Goal: Information Seeking & Learning: Learn about a topic

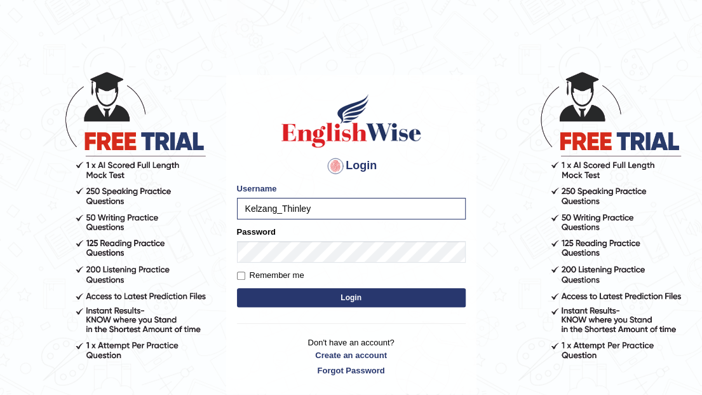
click at [371, 297] on button "Login" at bounding box center [351, 297] width 229 height 19
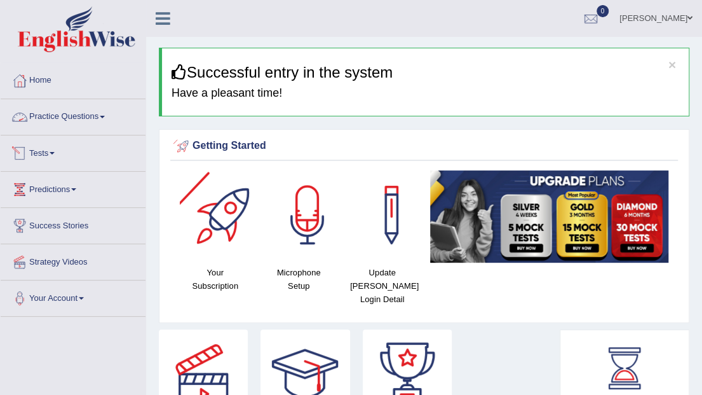
click at [105, 117] on span at bounding box center [102, 117] width 5 height 3
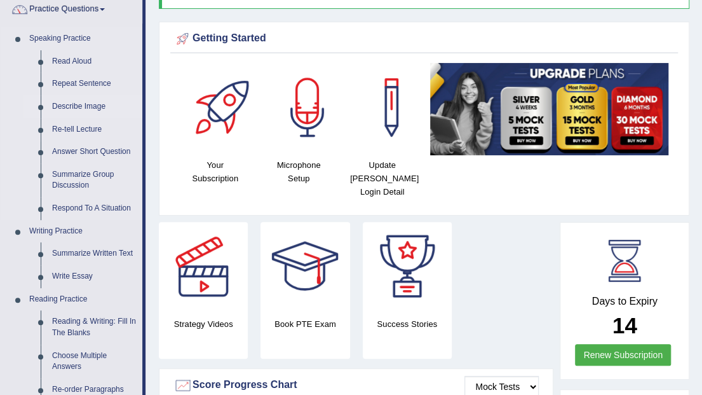
scroll to position [127, 0]
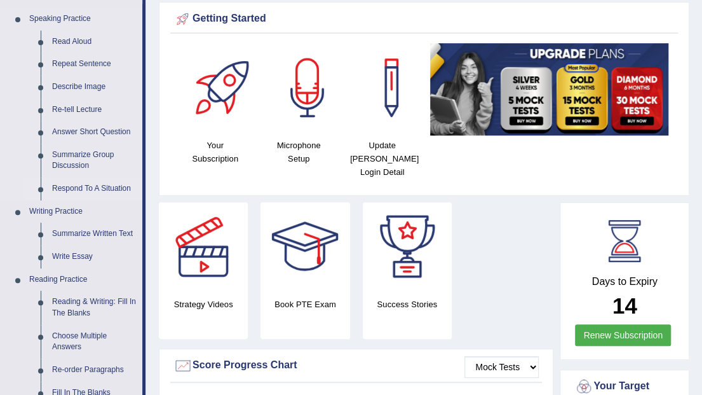
click at [108, 188] on link "Respond To A Situation" at bounding box center [94, 188] width 96 height 23
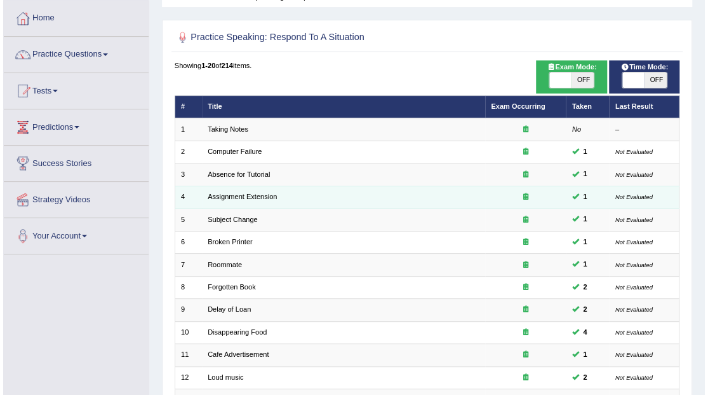
scroll to position [84, 0]
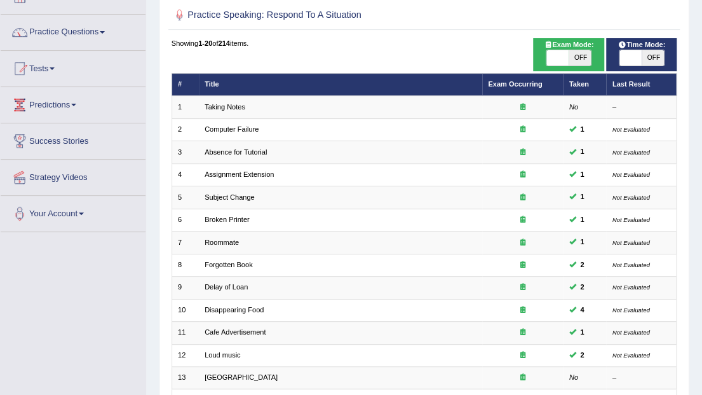
click at [584, 60] on span "OFF" at bounding box center [580, 57] width 22 height 15
checkbox input "true"
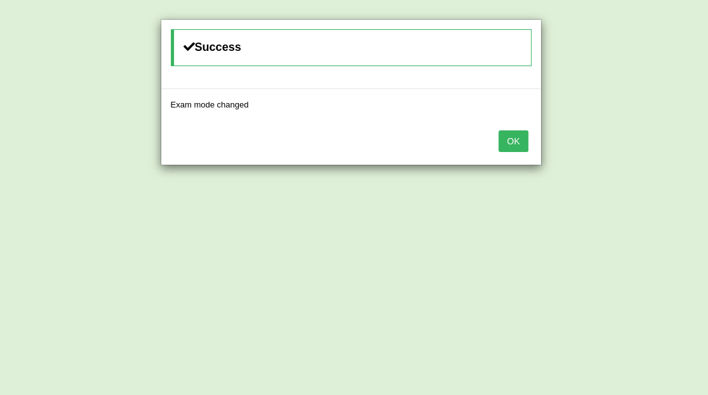
click at [523, 140] on button "OK" at bounding box center [513, 141] width 29 height 22
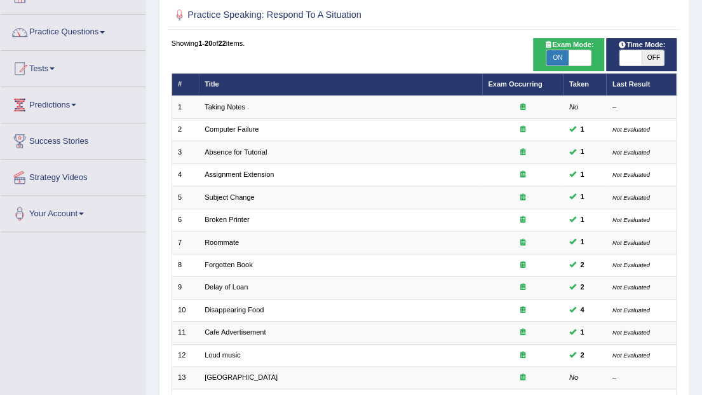
click at [652, 57] on span "OFF" at bounding box center [653, 57] width 22 height 15
checkbox input "true"
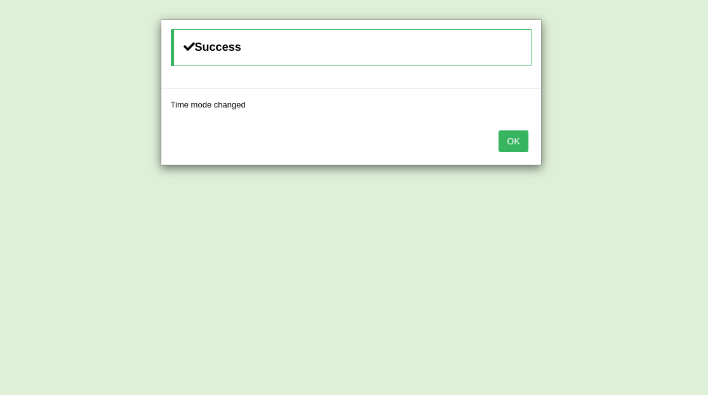
click at [519, 138] on button "OK" at bounding box center [513, 141] width 29 height 22
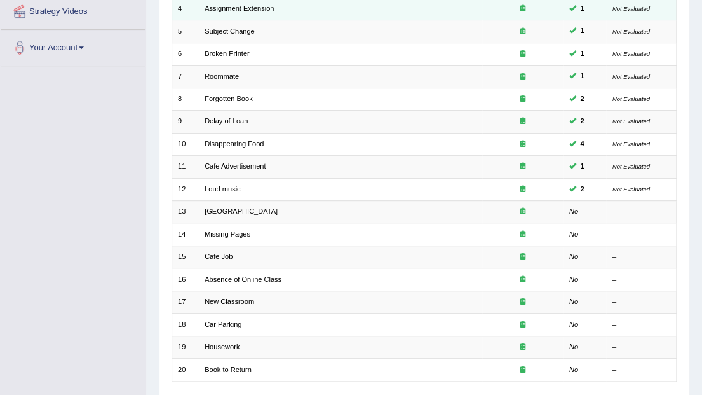
scroll to position [254, 0]
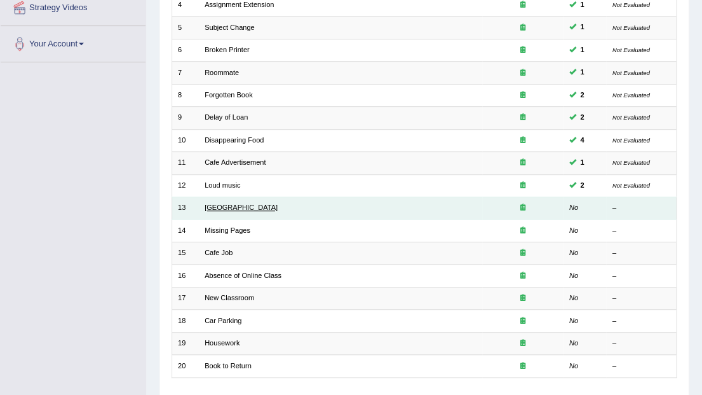
click at [231, 204] on link "Noisy Library" at bounding box center [241, 207] width 73 height 8
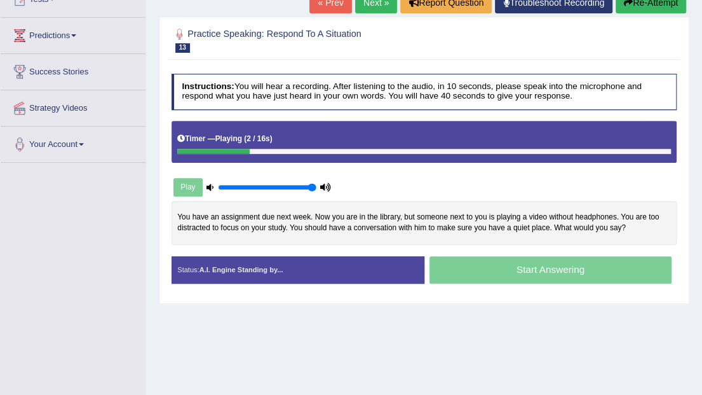
scroll to position [169, 0]
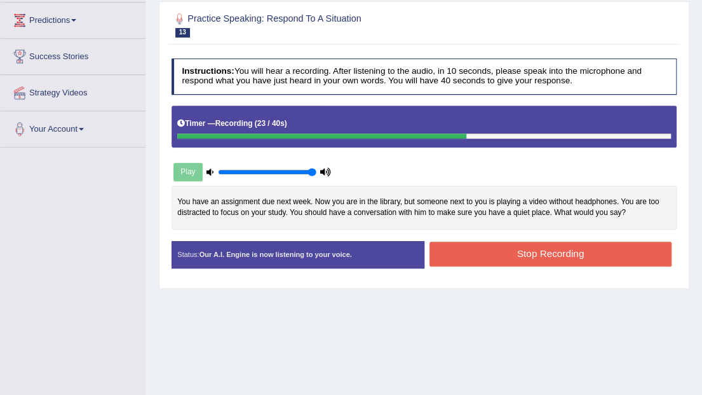
click at [529, 255] on button "Stop Recording" at bounding box center [550, 253] width 242 height 25
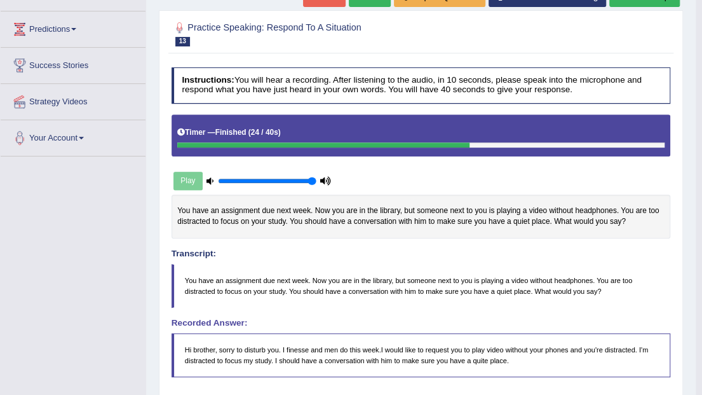
scroll to position [117, 0]
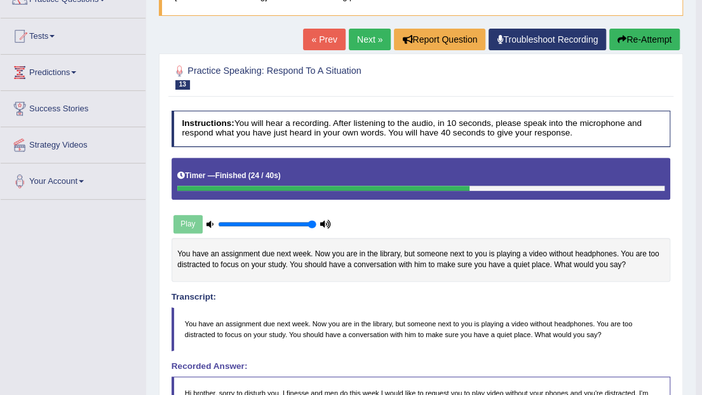
click at [374, 37] on link "Next »" at bounding box center [370, 40] width 42 height 22
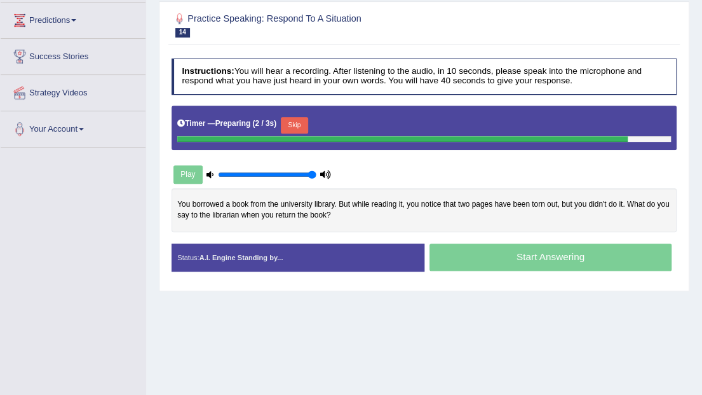
scroll to position [169, 0]
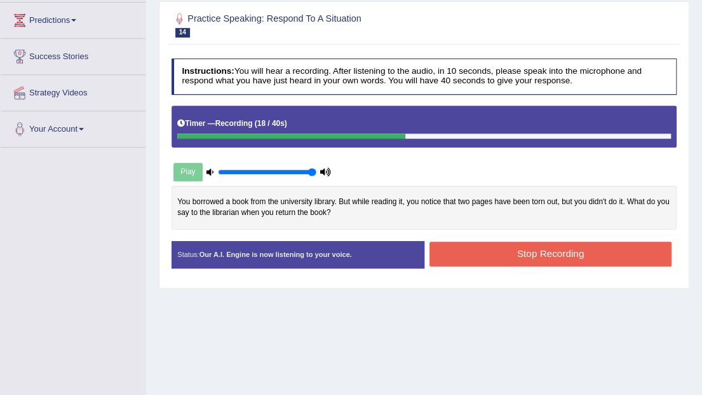
click at [540, 252] on button "Stop Recording" at bounding box center [550, 253] width 242 height 25
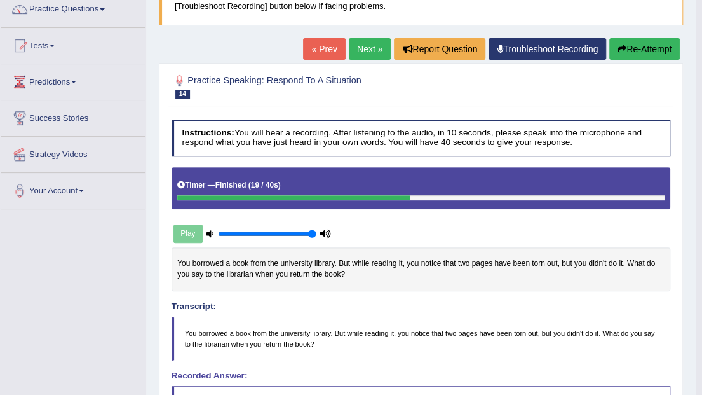
scroll to position [84, 0]
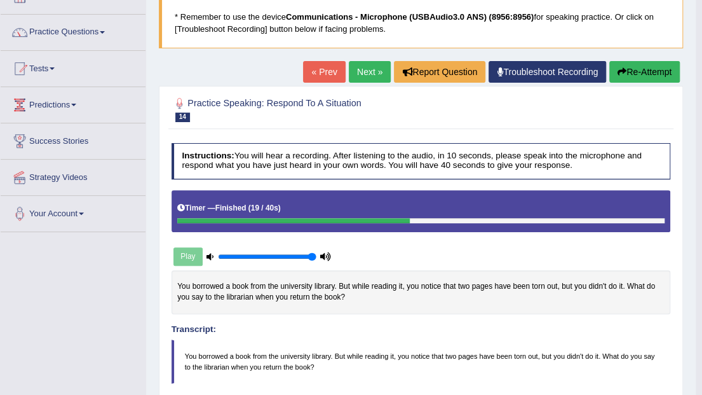
click at [368, 72] on link "Next »" at bounding box center [370, 72] width 42 height 22
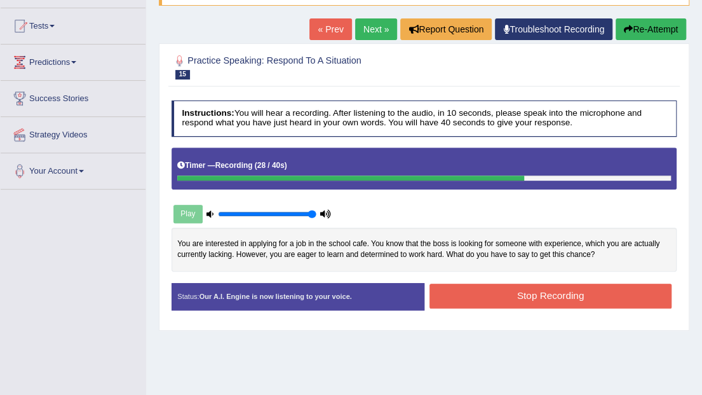
click at [557, 290] on button "Stop Recording" at bounding box center [550, 295] width 242 height 25
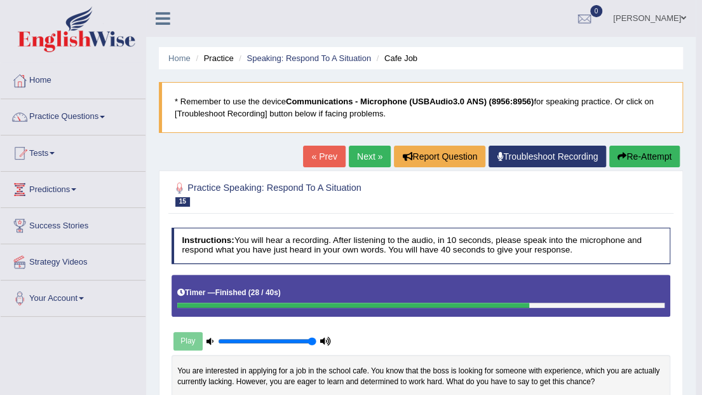
click at [365, 153] on link "Next »" at bounding box center [370, 156] width 42 height 22
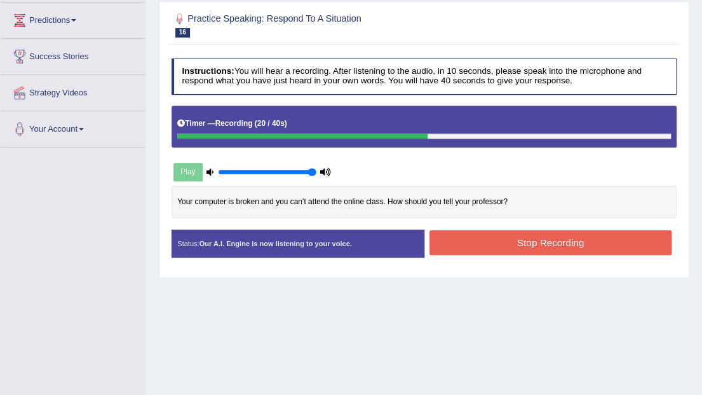
click at [534, 246] on button "Stop Recording" at bounding box center [550, 242] width 242 height 25
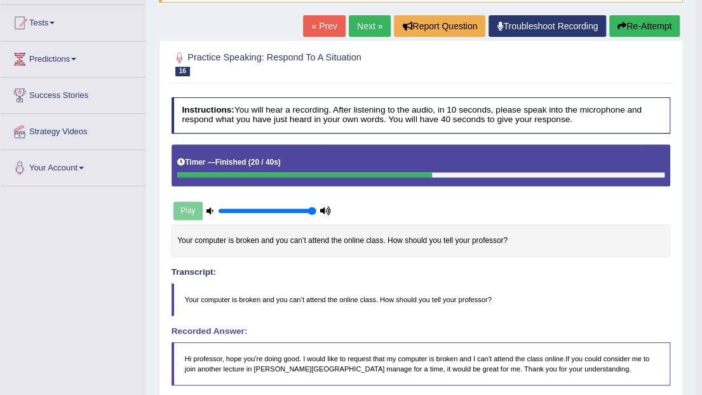
scroll to position [127, 0]
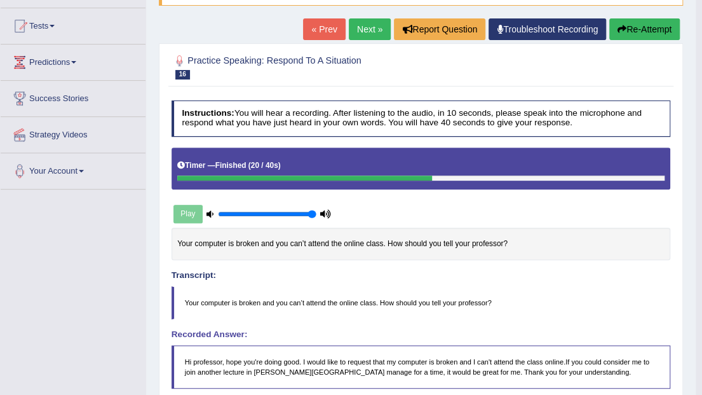
click at [363, 30] on link "Next »" at bounding box center [370, 29] width 42 height 22
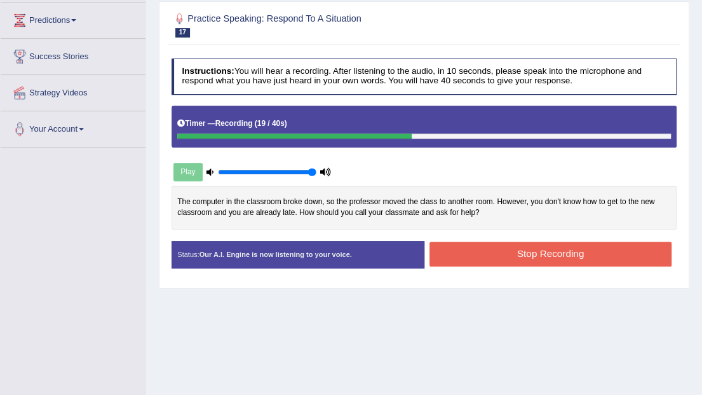
click at [551, 252] on button "Stop Recording" at bounding box center [550, 253] width 242 height 25
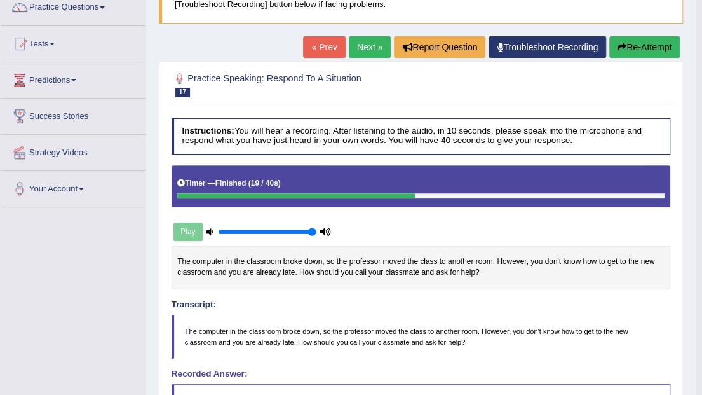
scroll to position [84, 0]
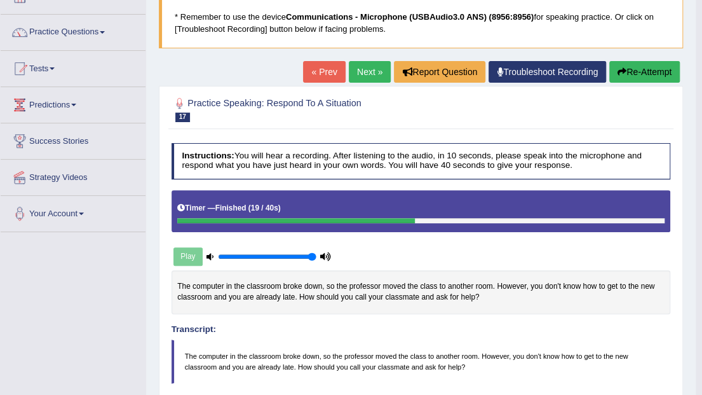
click at [631, 75] on button "Re-Attempt" at bounding box center [644, 72] width 71 height 22
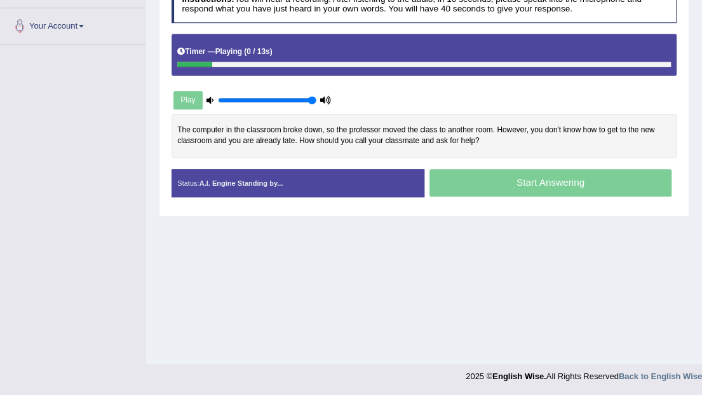
click at [506, 186] on div "Start Answering" at bounding box center [550, 184] width 253 height 30
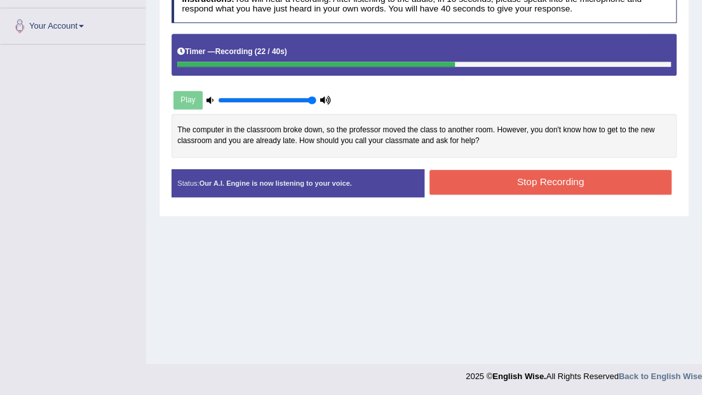
click at [538, 185] on button "Stop Recording" at bounding box center [550, 182] width 242 height 25
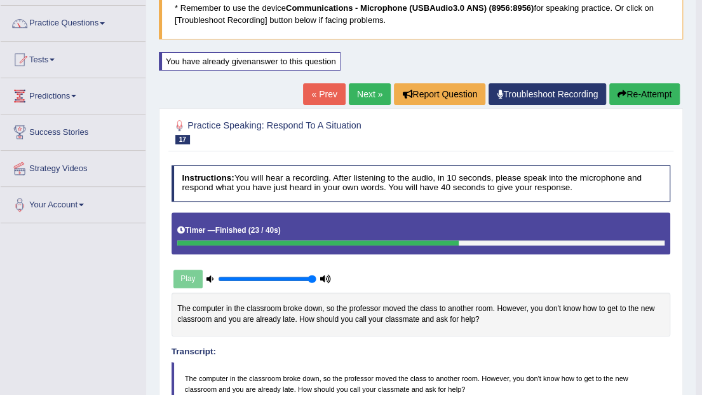
scroll to position [89, 0]
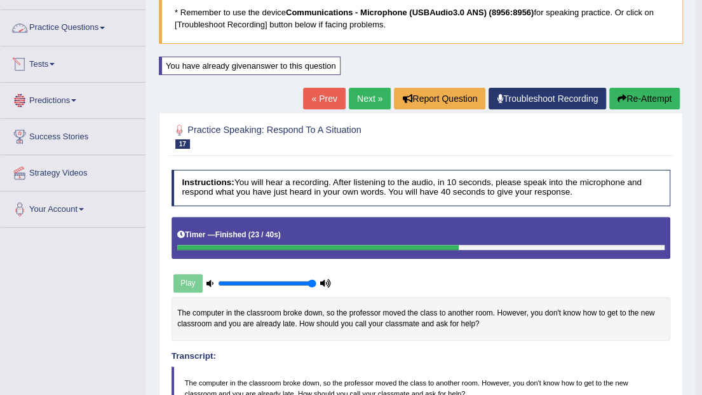
click at [105, 27] on span at bounding box center [102, 28] width 5 height 3
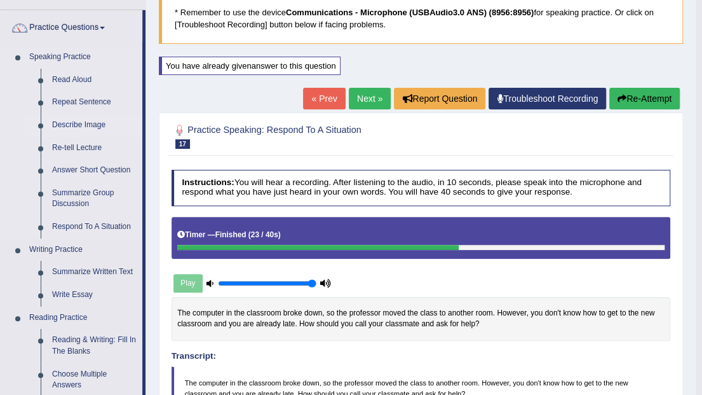
click at [84, 122] on link "Describe Image" at bounding box center [94, 125] width 96 height 23
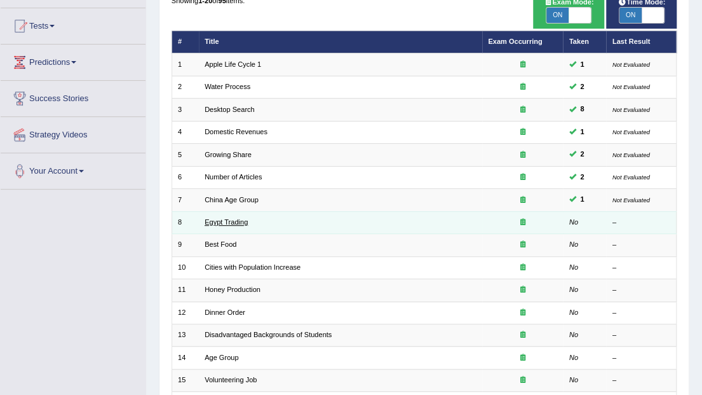
click at [224, 219] on link "Egypt Trading" at bounding box center [226, 222] width 43 height 8
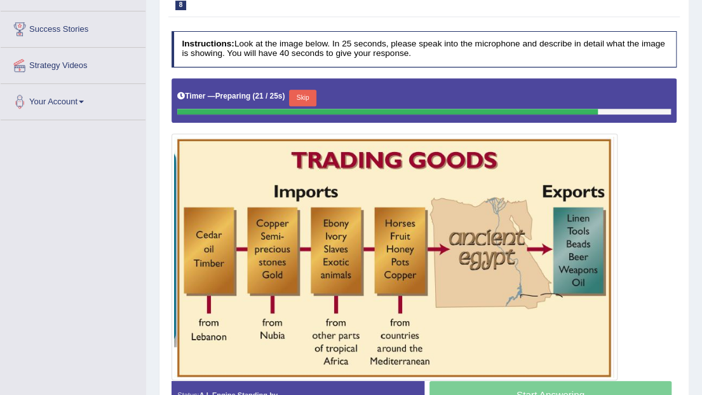
scroll to position [212, 0]
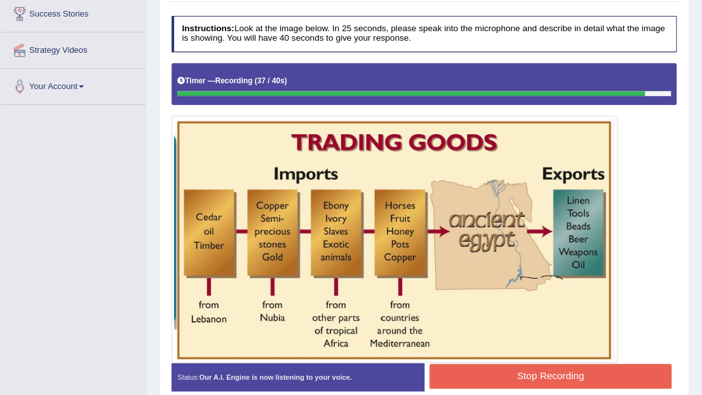
click at [488, 375] on button "Stop Recording" at bounding box center [550, 375] width 242 height 25
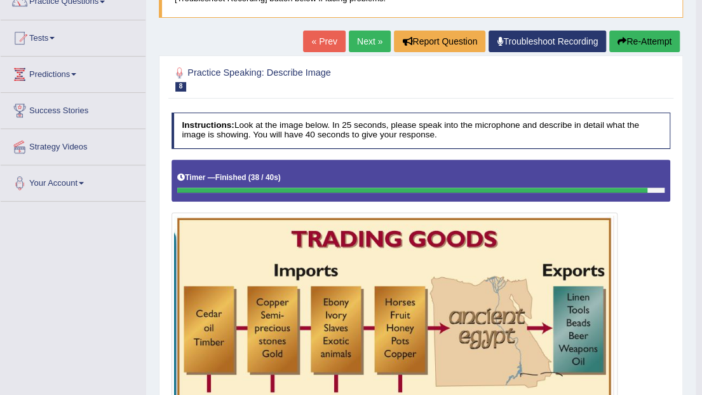
scroll to position [60, 0]
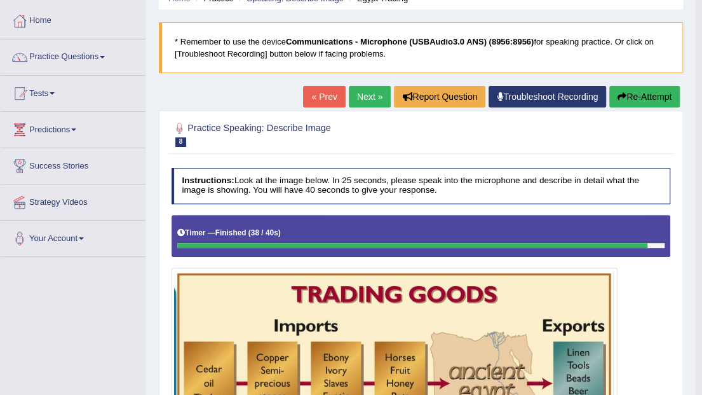
click at [656, 100] on button "Re-Attempt" at bounding box center [644, 97] width 71 height 22
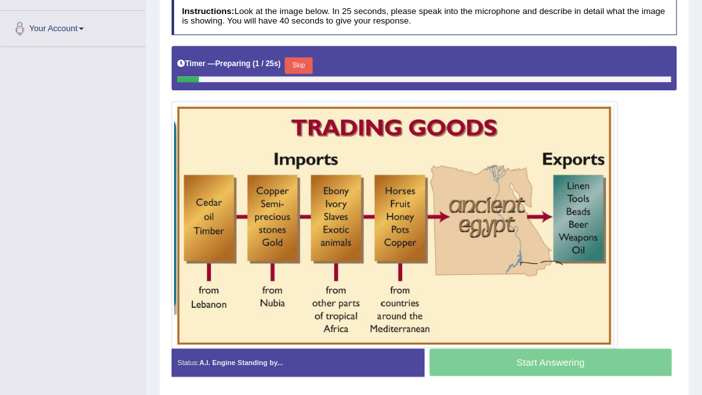
scroll to position [281, 0]
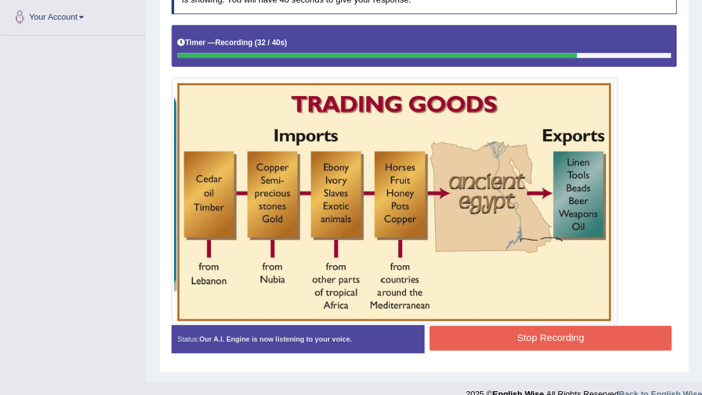
click at [588, 328] on button "Stop Recording" at bounding box center [550, 337] width 242 height 25
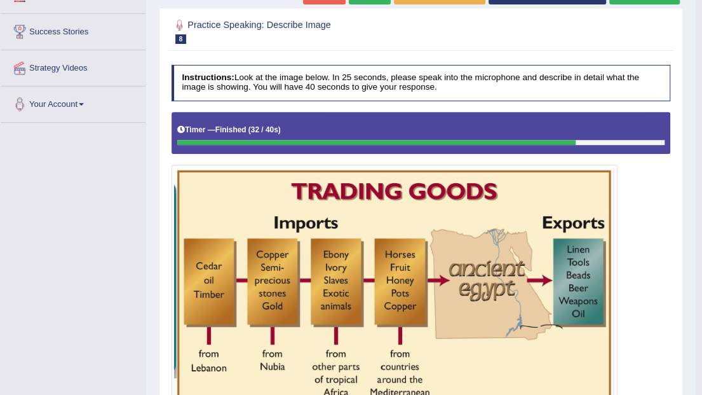
scroll to position [147, 0]
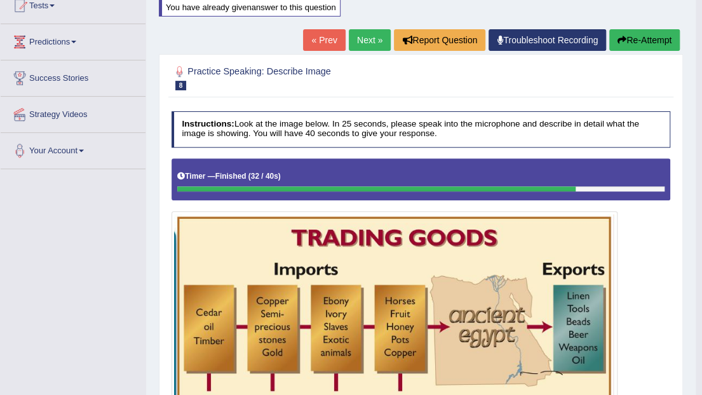
click at [658, 42] on button "Re-Attempt" at bounding box center [644, 40] width 71 height 22
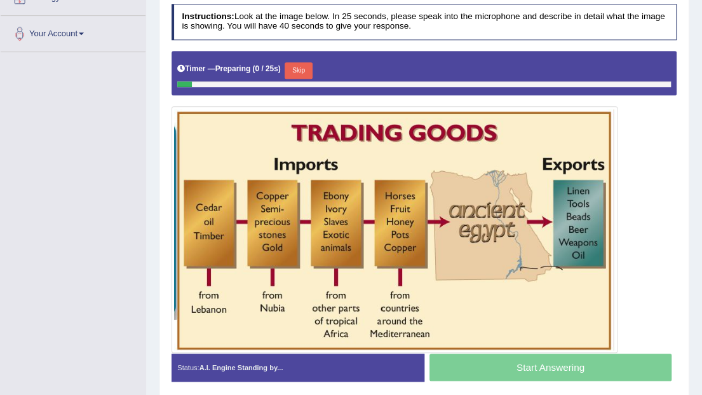
scroll to position [288, 0]
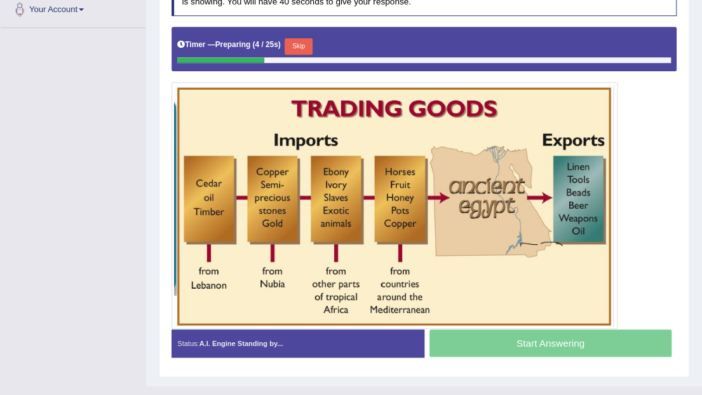
click at [299, 41] on button "Skip" at bounding box center [298, 46] width 27 height 17
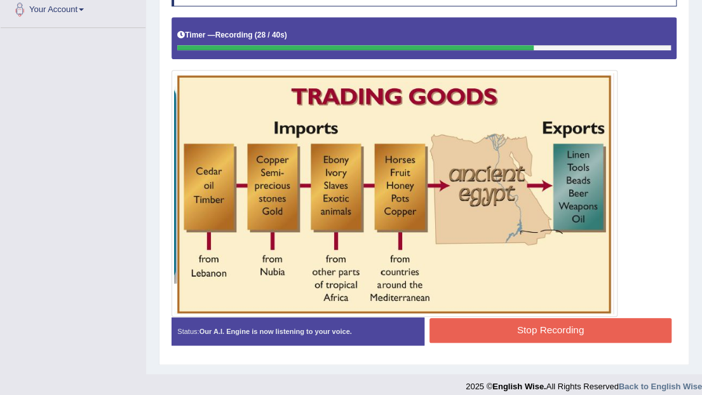
click at [538, 325] on button "Stop Recording" at bounding box center [550, 330] width 242 height 25
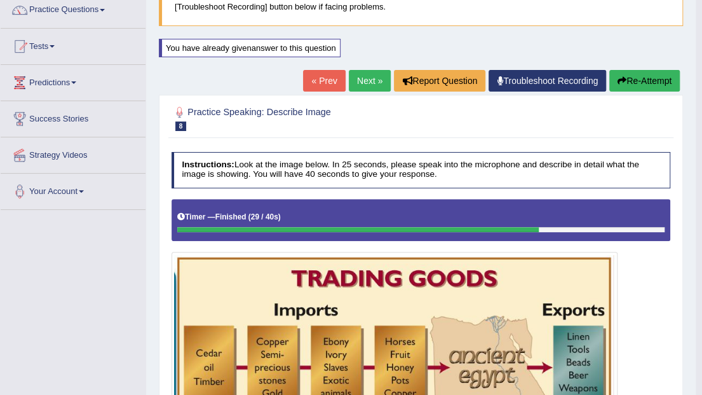
scroll to position [105, 0]
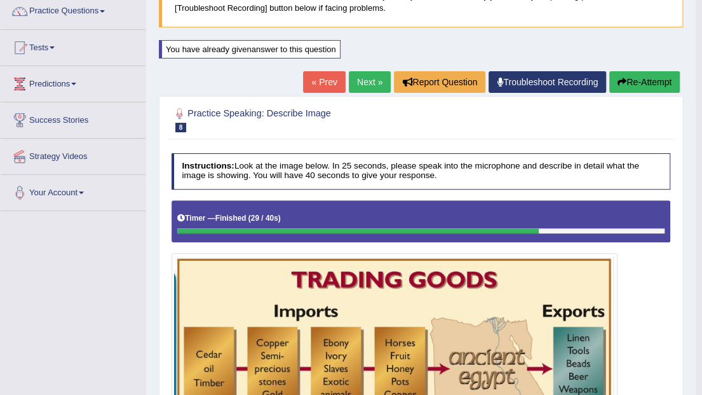
click at [636, 85] on button "Re-Attempt" at bounding box center [644, 82] width 71 height 22
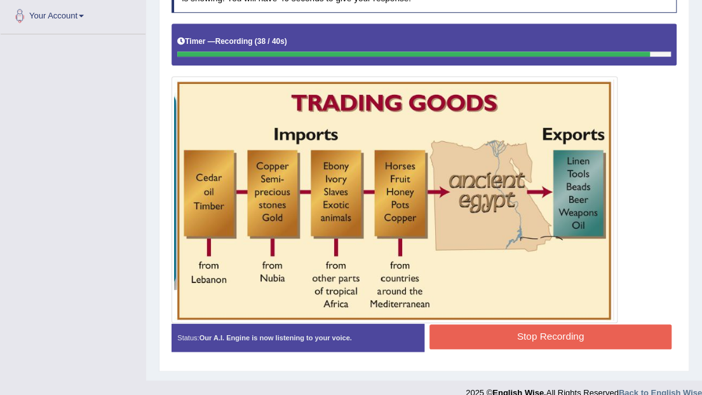
click at [547, 331] on button "Stop Recording" at bounding box center [550, 336] width 242 height 25
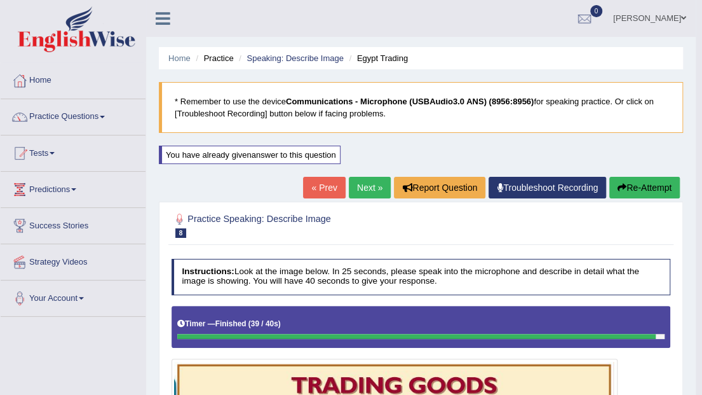
click at [370, 183] on link "Next »" at bounding box center [370, 188] width 42 height 22
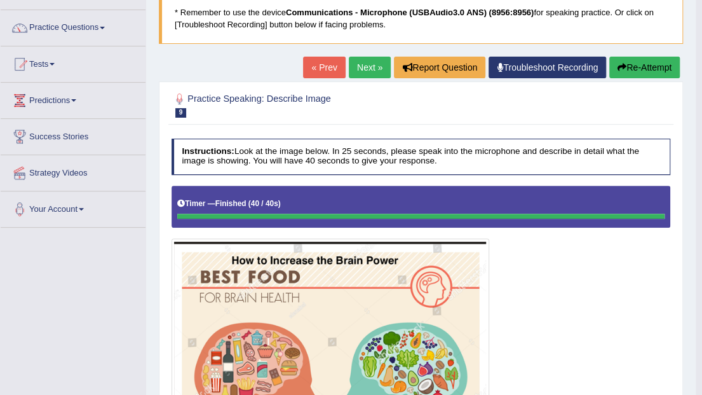
scroll to position [84, 0]
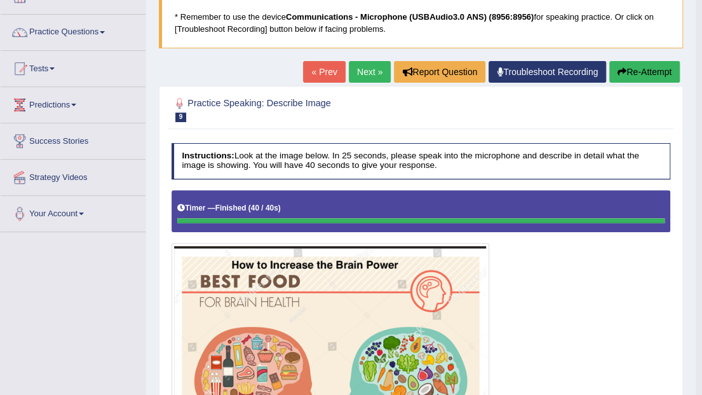
click at [644, 73] on button "Re-Attempt" at bounding box center [644, 72] width 71 height 22
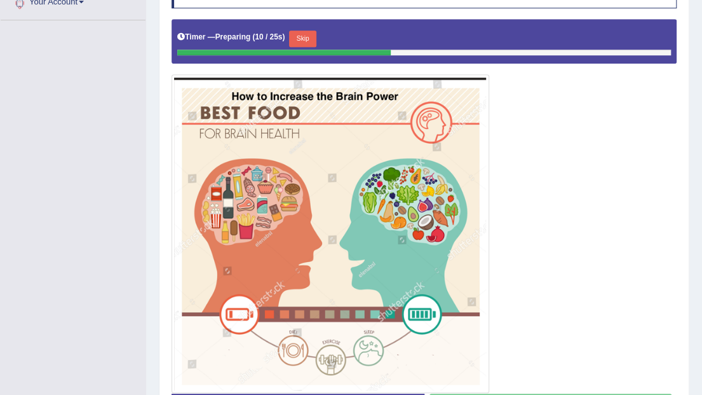
click at [298, 36] on button "Skip" at bounding box center [302, 38] width 27 height 17
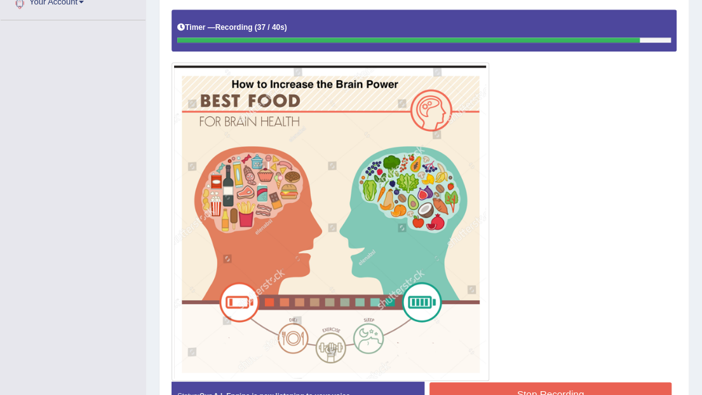
click at [555, 384] on button "Stop Recording" at bounding box center [550, 394] width 242 height 25
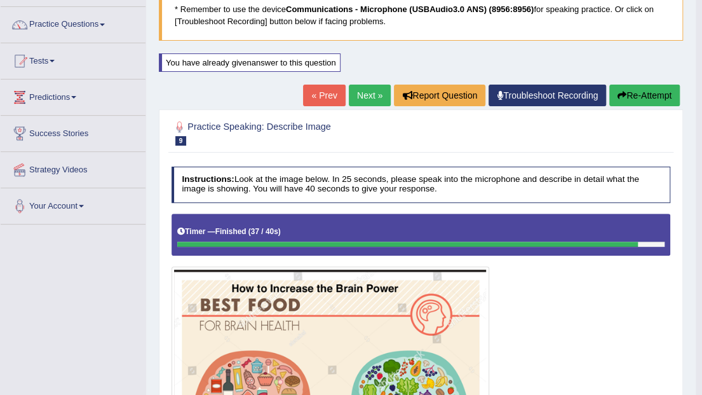
scroll to position [84, 0]
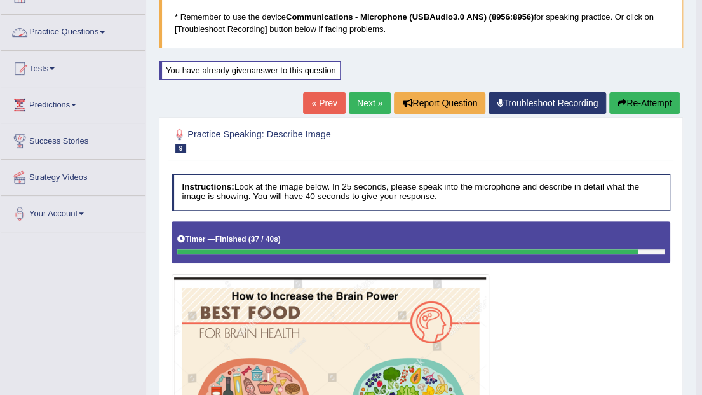
click at [104, 29] on link "Practice Questions" at bounding box center [73, 31] width 145 height 32
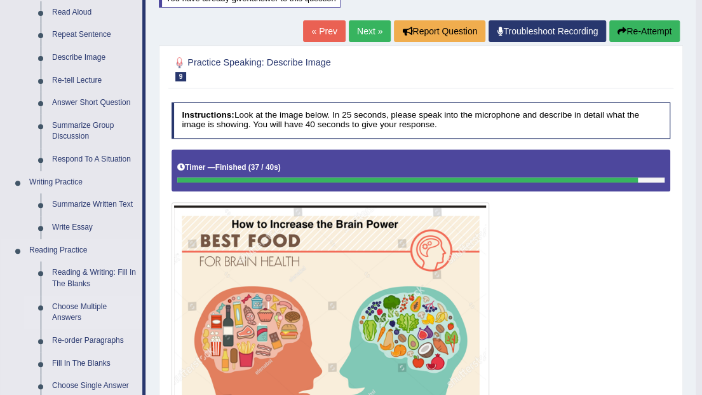
scroll to position [133, 0]
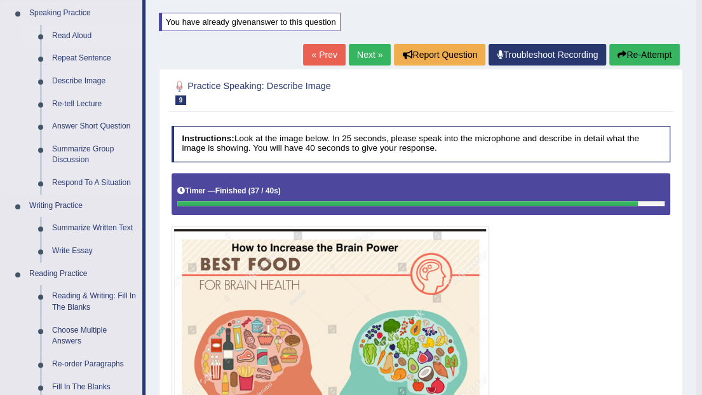
click at [80, 34] on link "Read Aloud" at bounding box center [94, 36] width 96 height 23
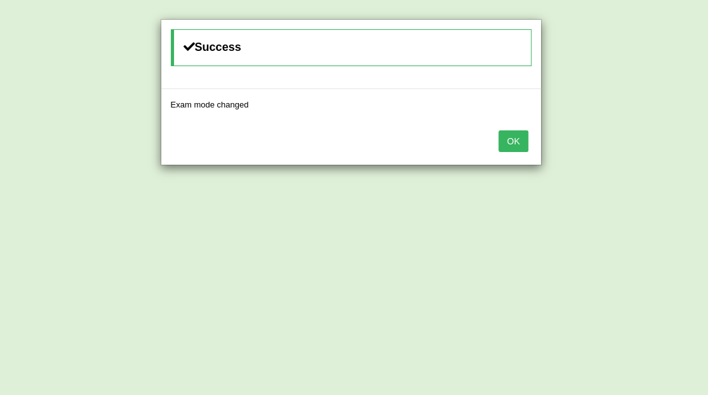
click at [512, 141] on button "OK" at bounding box center [513, 141] width 29 height 22
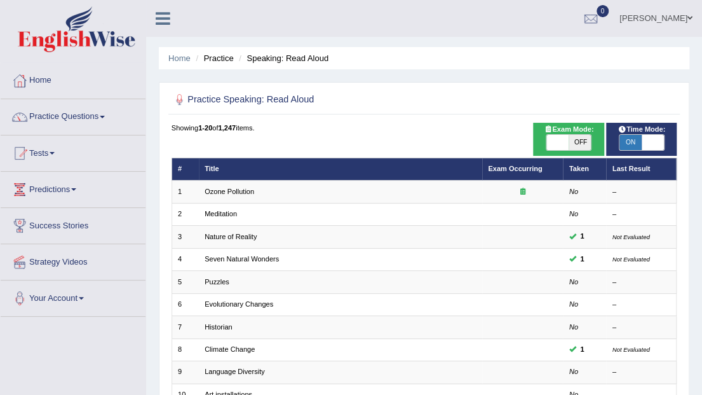
click at [633, 141] on span "ON" at bounding box center [630, 142] width 22 height 15
checkbox input "false"
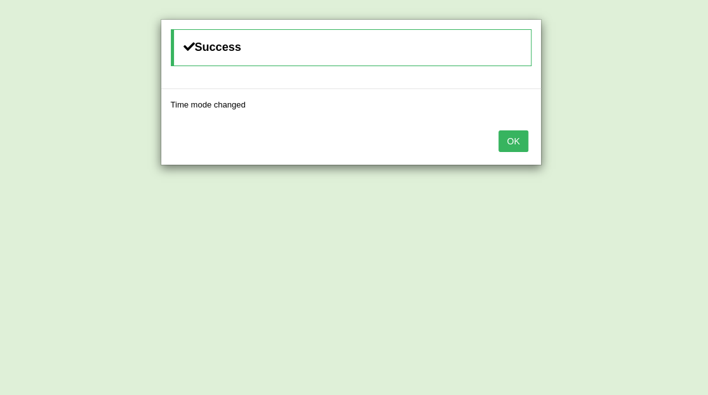
click at [511, 138] on button "OK" at bounding box center [513, 141] width 29 height 22
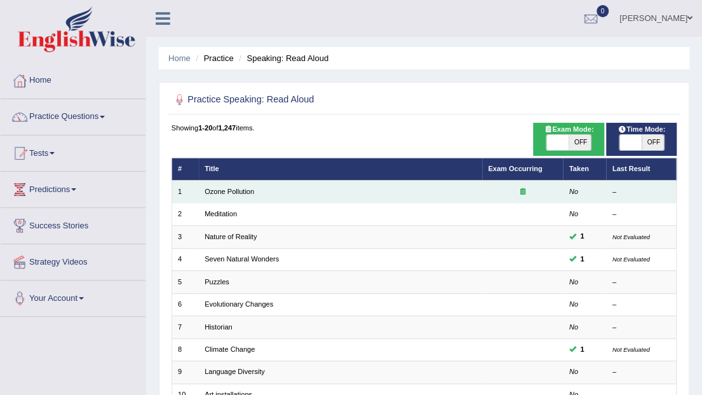
scroll to position [42, 0]
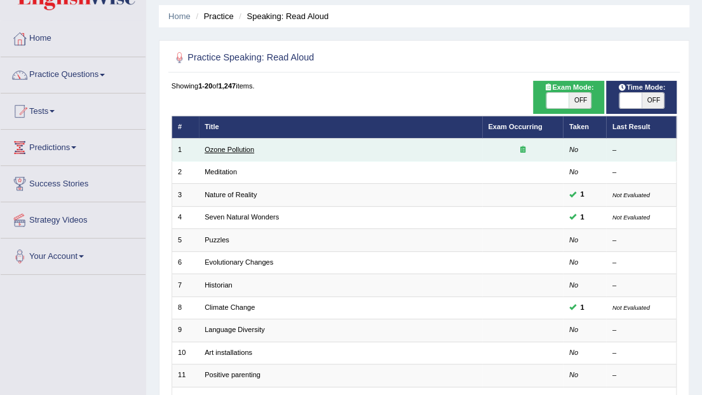
click at [227, 149] on link "Ozone Pollution" at bounding box center [230, 149] width 50 height 8
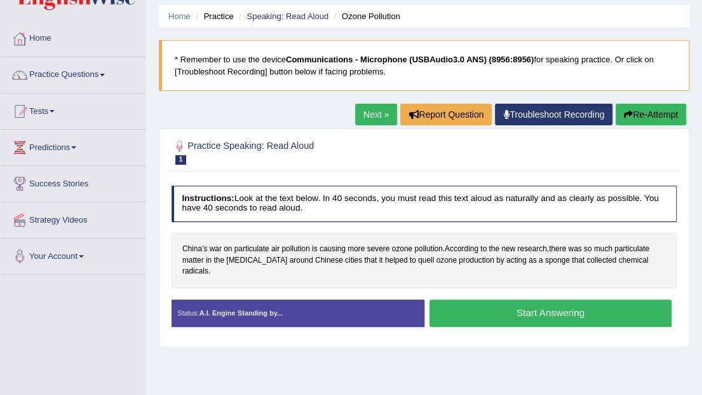
click at [471, 306] on button "Start Answering" at bounding box center [550, 312] width 242 height 27
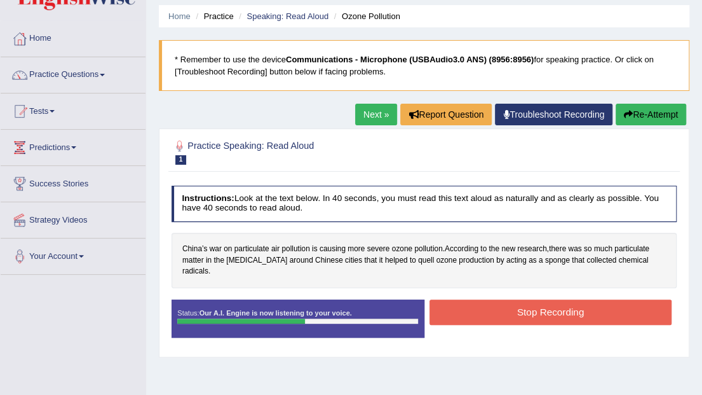
click at [546, 299] on button "Stop Recording" at bounding box center [550, 311] width 242 height 25
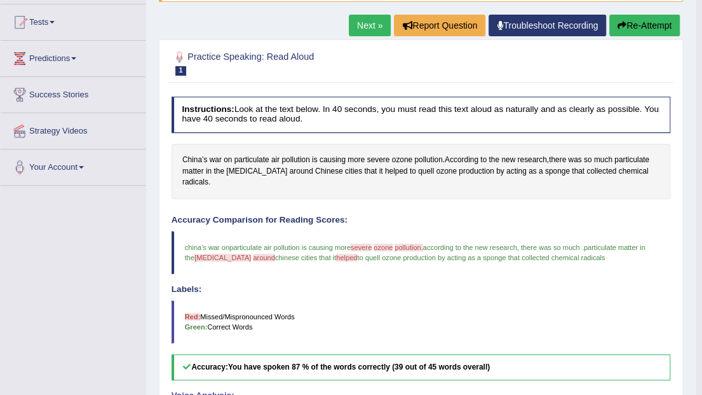
scroll to position [127, 0]
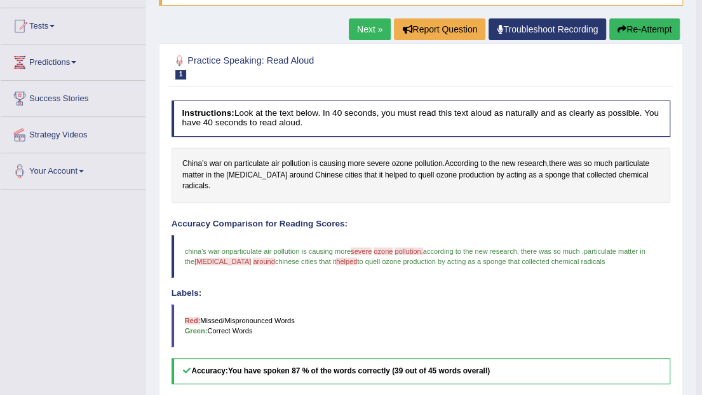
click at [368, 31] on link "Next »" at bounding box center [370, 29] width 42 height 22
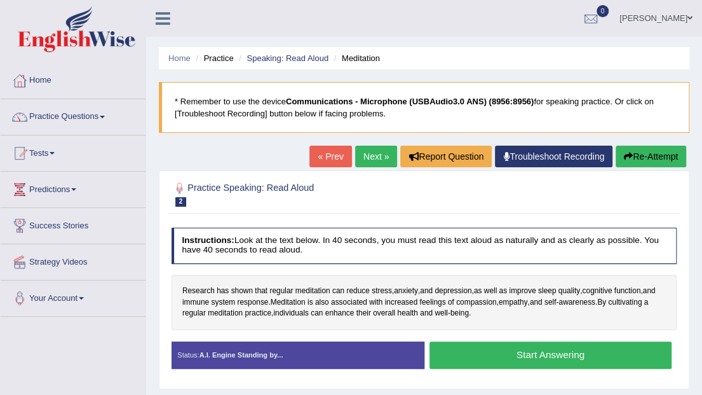
click at [546, 349] on button "Start Answering" at bounding box center [550, 354] width 242 height 27
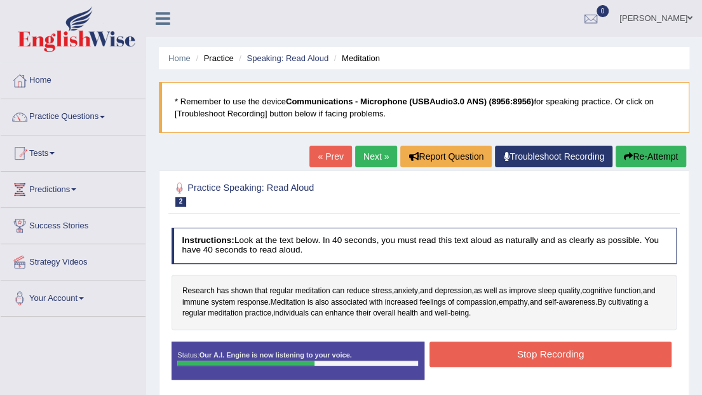
click at [546, 349] on button "Stop Recording" at bounding box center [550, 353] width 242 height 25
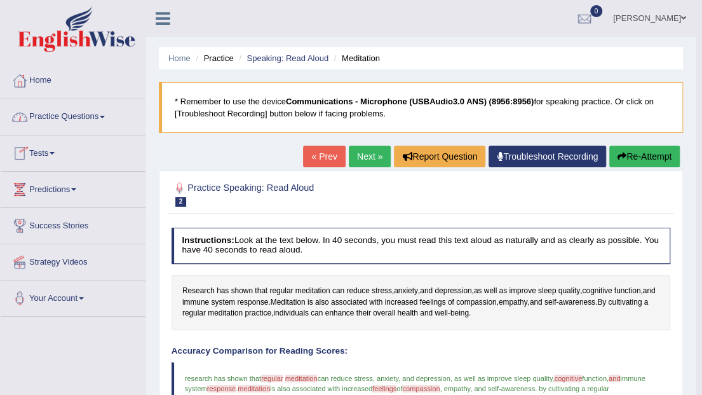
click at [105, 117] on span at bounding box center [102, 117] width 5 height 3
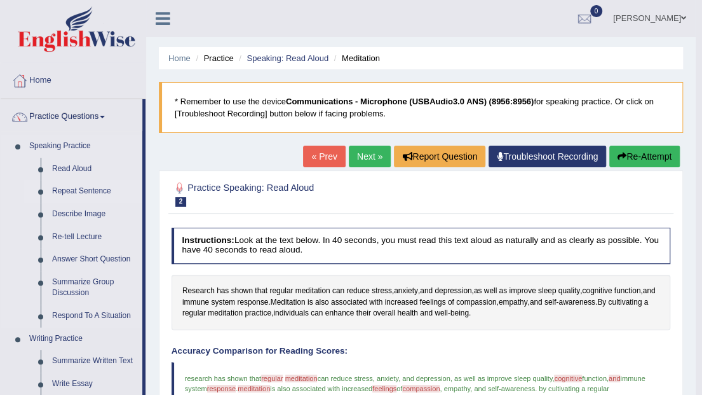
click at [98, 188] on link "Repeat Sentence" at bounding box center [94, 191] width 96 height 23
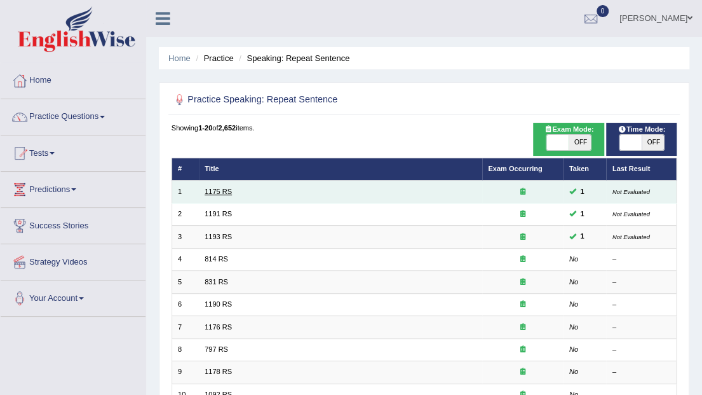
click at [211, 192] on link "1175 RS" at bounding box center [218, 191] width 27 height 8
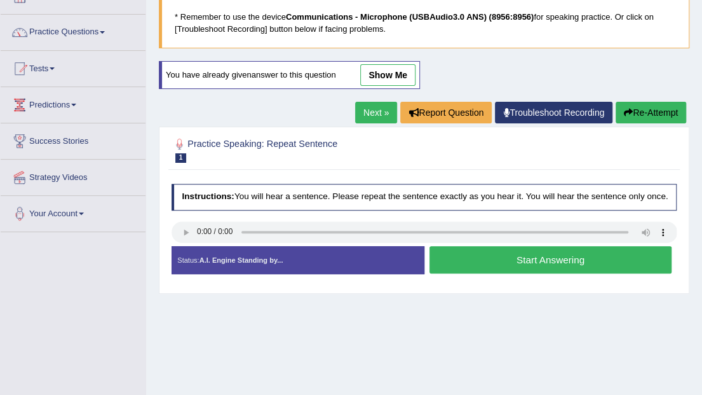
click at [485, 266] on button "Start Answering" at bounding box center [550, 259] width 242 height 27
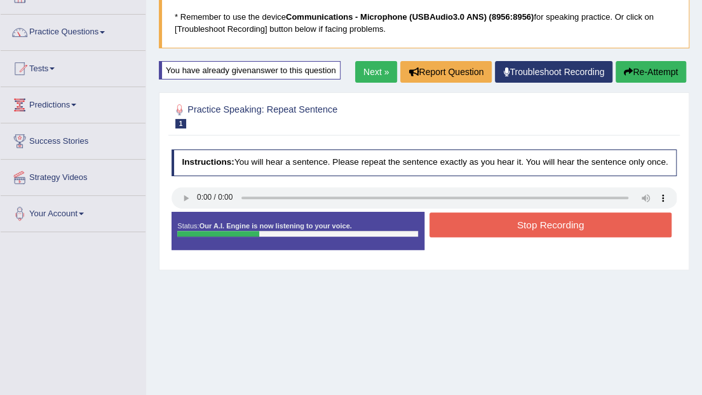
click at [516, 230] on button "Stop Recording" at bounding box center [550, 224] width 242 height 25
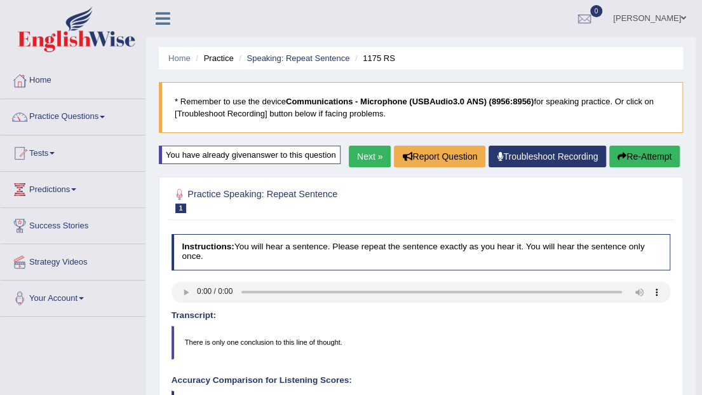
click at [369, 154] on link "Next »" at bounding box center [370, 156] width 42 height 22
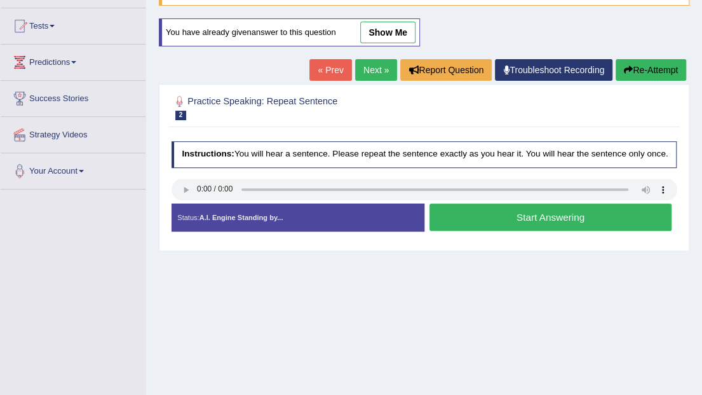
scroll to position [127, 0]
click at [481, 220] on button "Start Answering" at bounding box center [550, 216] width 242 height 27
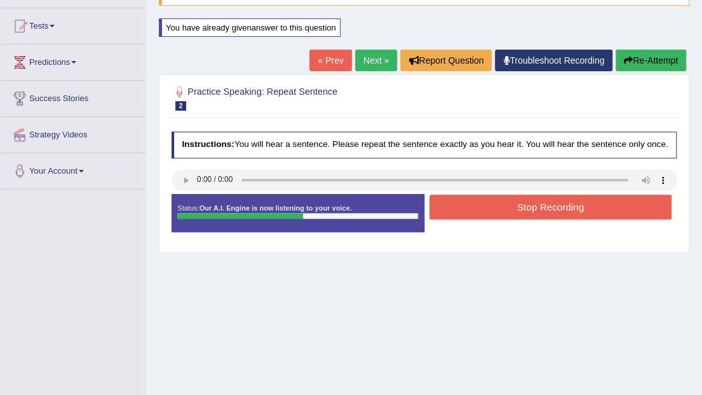
click at [514, 208] on button "Stop Recording" at bounding box center [550, 206] width 242 height 25
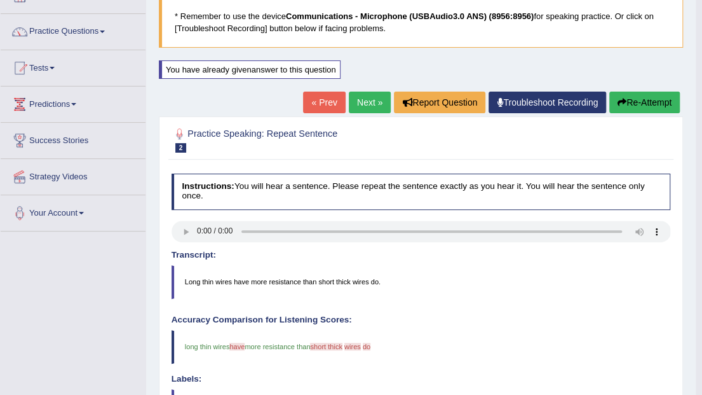
scroll to position [84, 0]
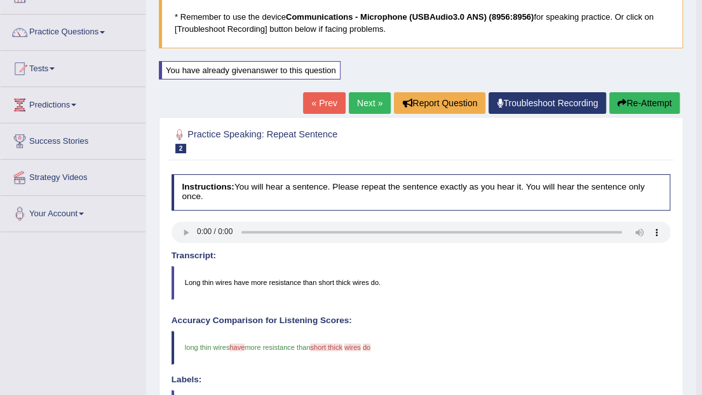
click at [649, 104] on button "Re-Attempt" at bounding box center [644, 103] width 71 height 22
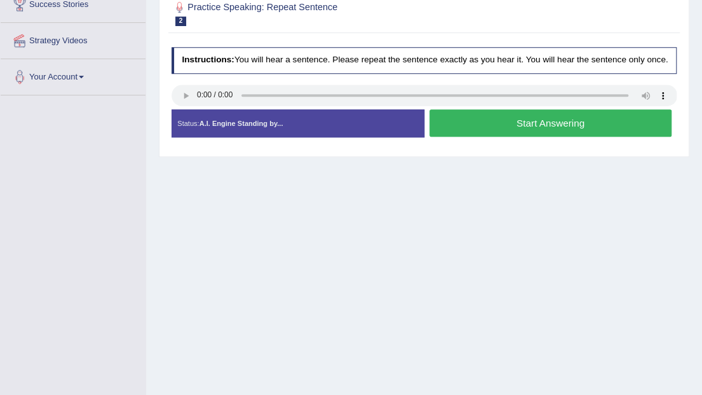
click at [475, 128] on button "Start Answering" at bounding box center [550, 122] width 242 height 27
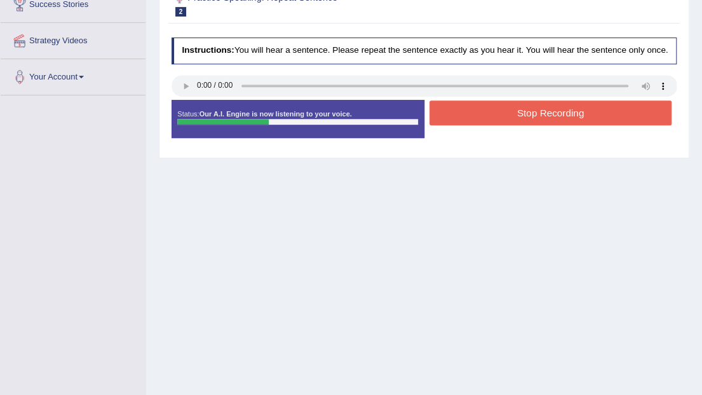
click at [480, 115] on button "Stop Recording" at bounding box center [550, 112] width 242 height 25
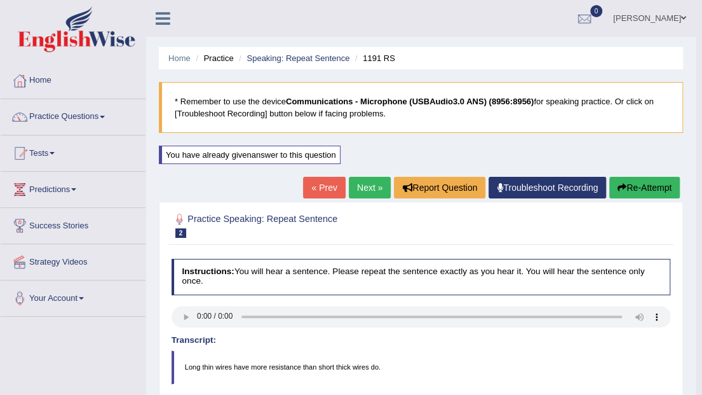
click at [367, 189] on link "Next »" at bounding box center [370, 188] width 42 height 22
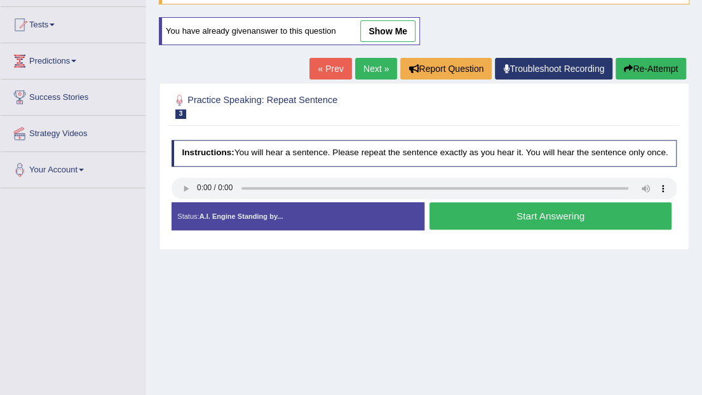
scroll to position [169, 0]
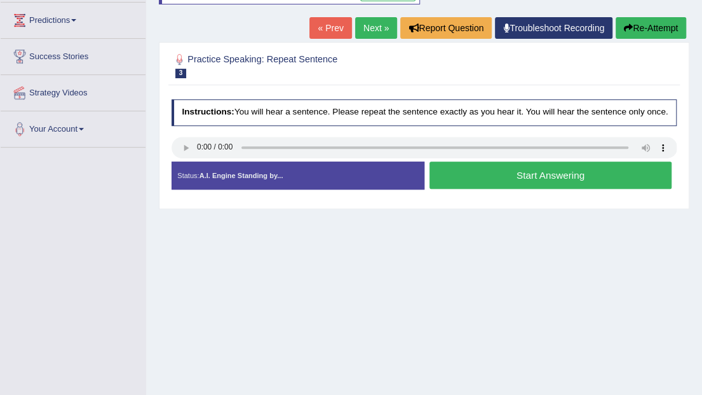
click at [449, 175] on button "Start Answering" at bounding box center [550, 174] width 242 height 27
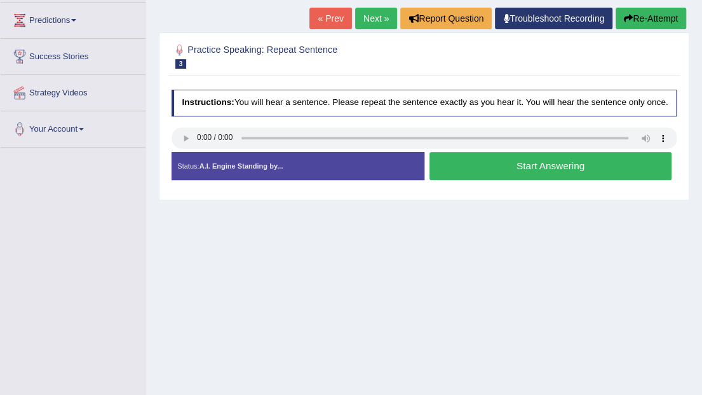
click at [449, 175] on button "Start Answering" at bounding box center [550, 165] width 242 height 27
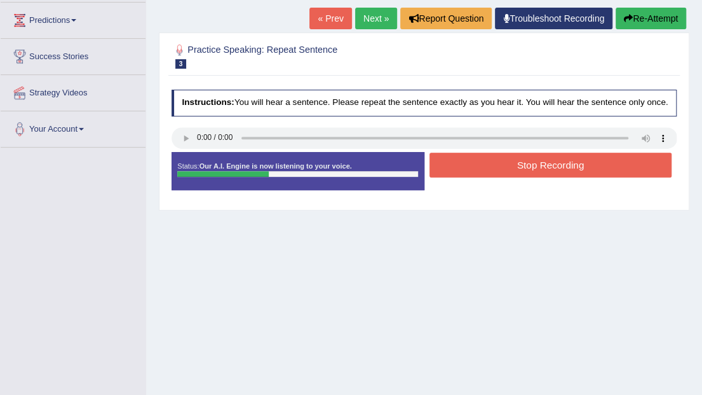
click at [496, 170] on button "Stop Recording" at bounding box center [550, 164] width 242 height 25
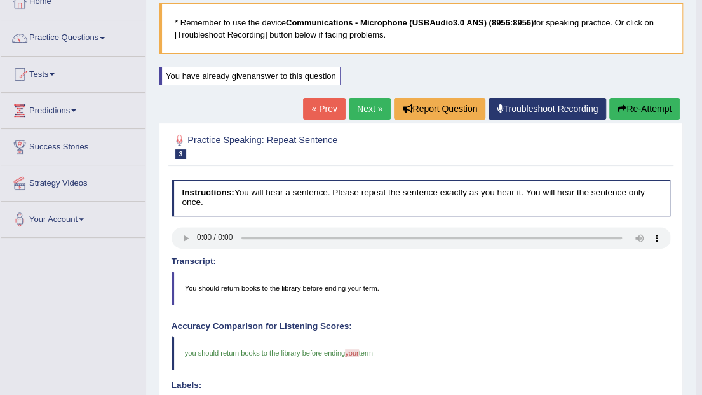
scroll to position [74, 0]
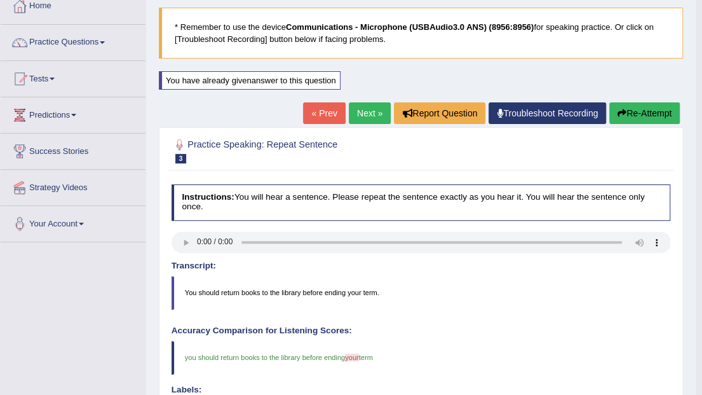
click at [368, 111] on link "Next »" at bounding box center [370, 113] width 42 height 22
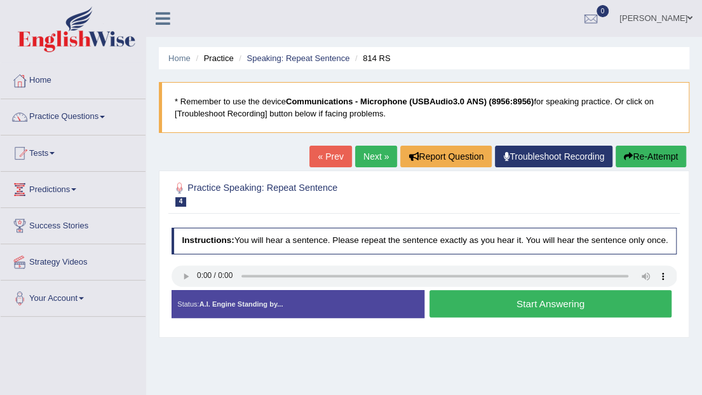
click at [526, 306] on button "Start Answering" at bounding box center [550, 303] width 242 height 27
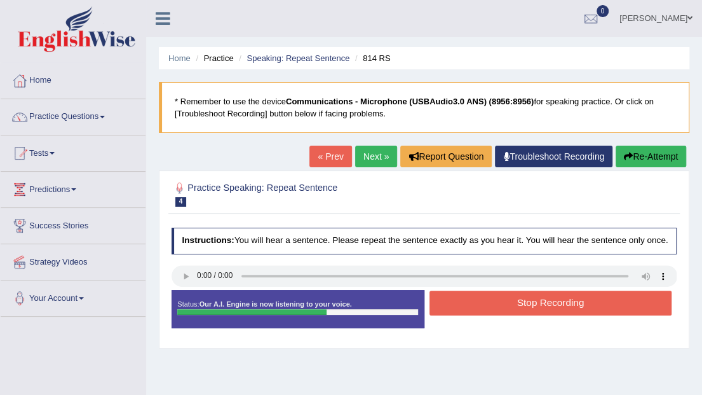
click at [526, 306] on button "Stop Recording" at bounding box center [550, 302] width 242 height 25
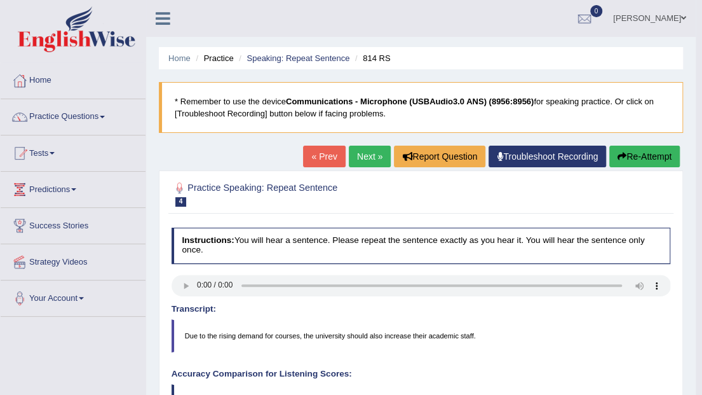
click at [365, 158] on link "Next »" at bounding box center [370, 156] width 42 height 22
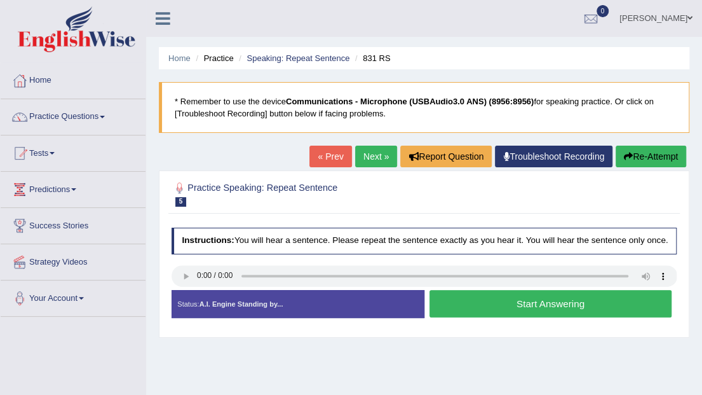
click at [515, 305] on button "Start Answering" at bounding box center [550, 303] width 242 height 27
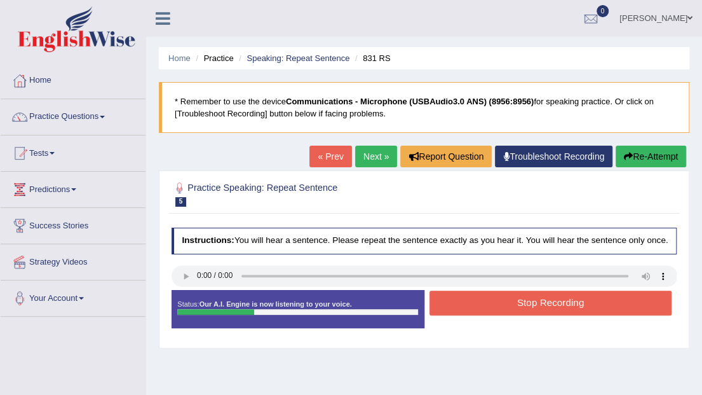
click at [516, 306] on button "Stop Recording" at bounding box center [550, 302] width 242 height 25
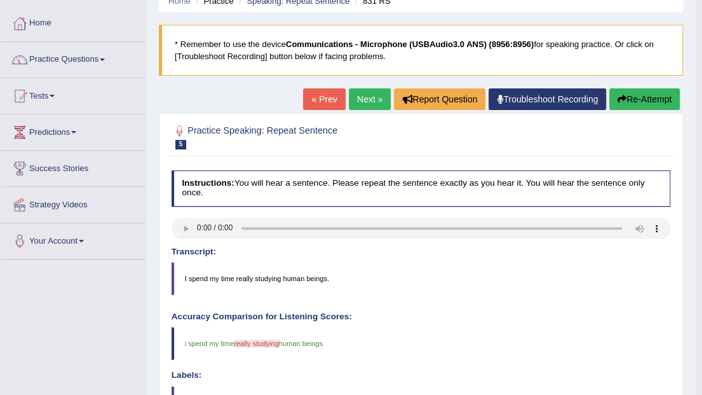
scroll to position [42, 0]
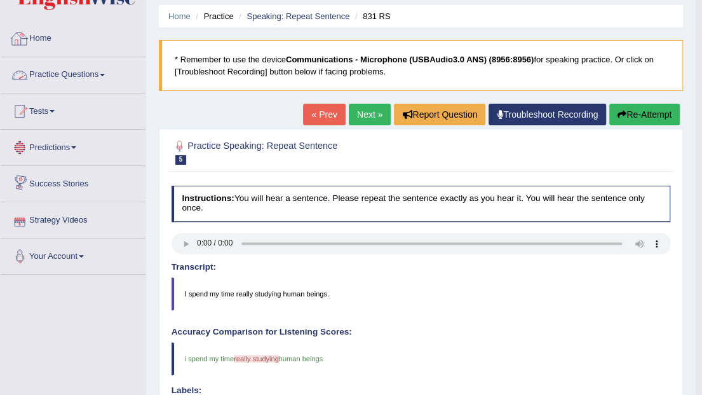
click at [103, 74] on link "Practice Questions" at bounding box center [73, 73] width 145 height 32
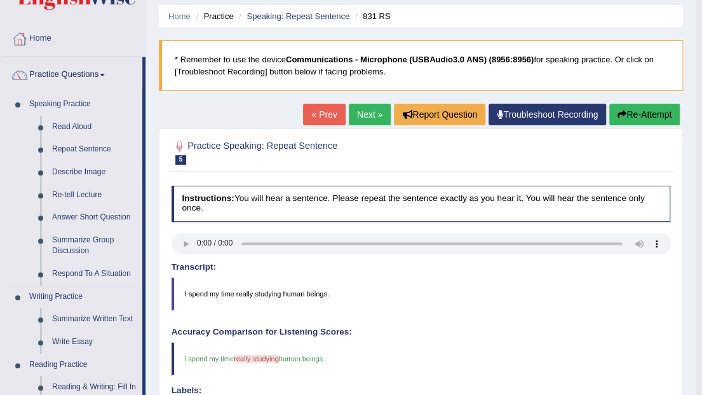
click at [84, 172] on link "Describe Image" at bounding box center [94, 172] width 96 height 23
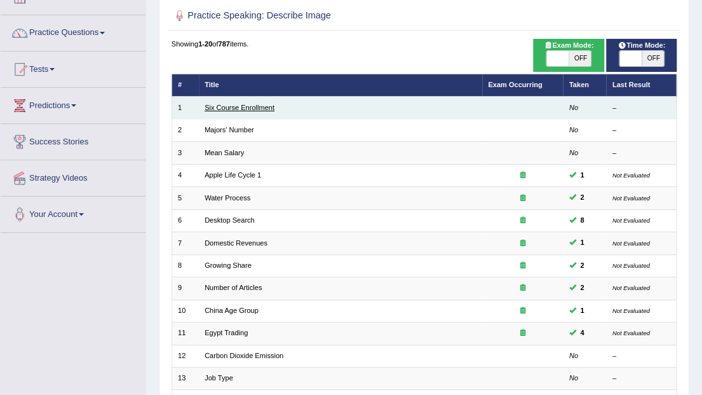
scroll to position [84, 0]
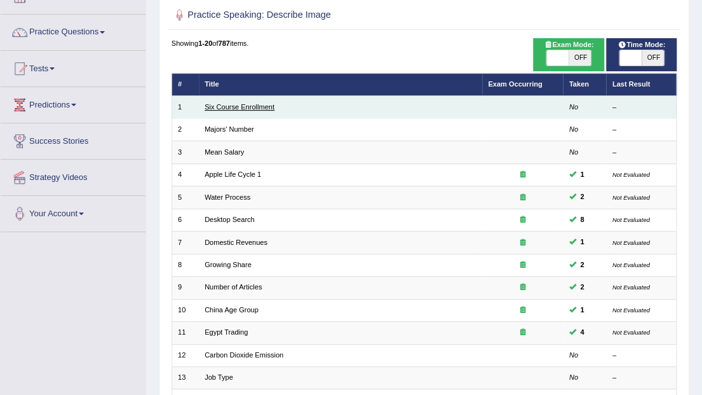
click at [233, 106] on link "Six Course Enrollment" at bounding box center [240, 107] width 70 height 8
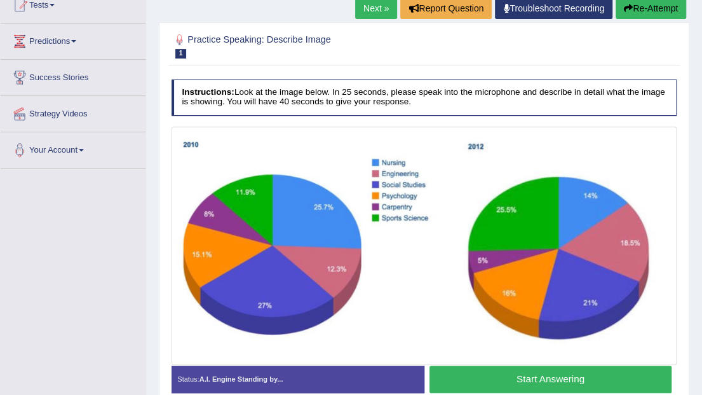
scroll to position [169, 0]
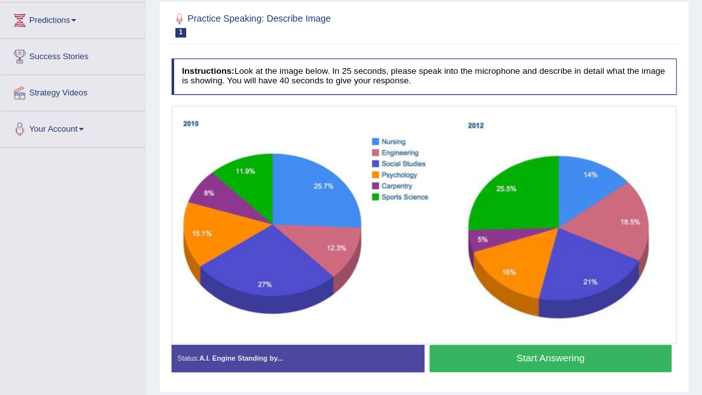
click at [520, 361] on button "Start Answering" at bounding box center [550, 357] width 242 height 27
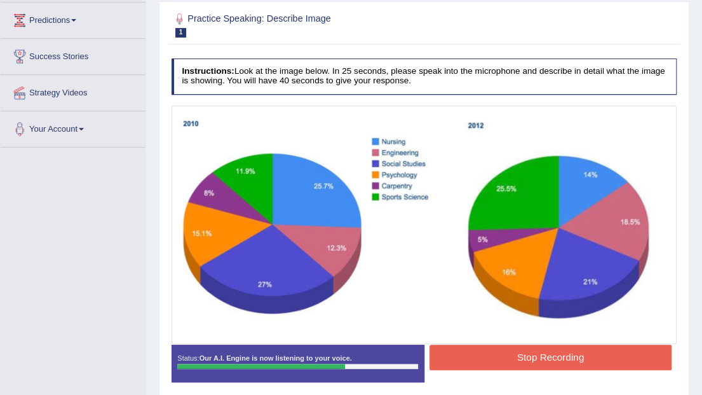
click at [523, 356] on button "Stop Recording" at bounding box center [550, 356] width 242 height 25
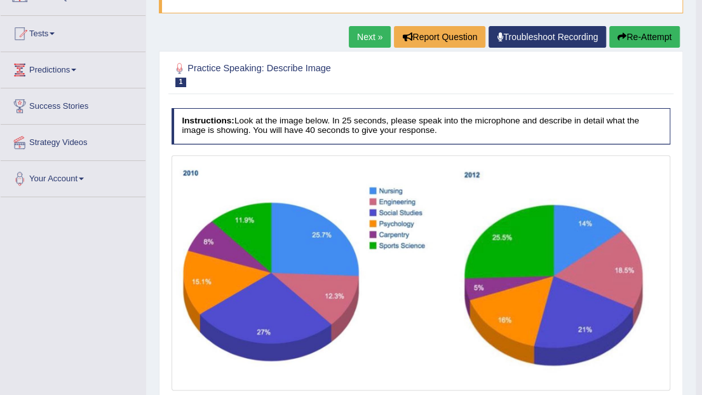
scroll to position [84, 0]
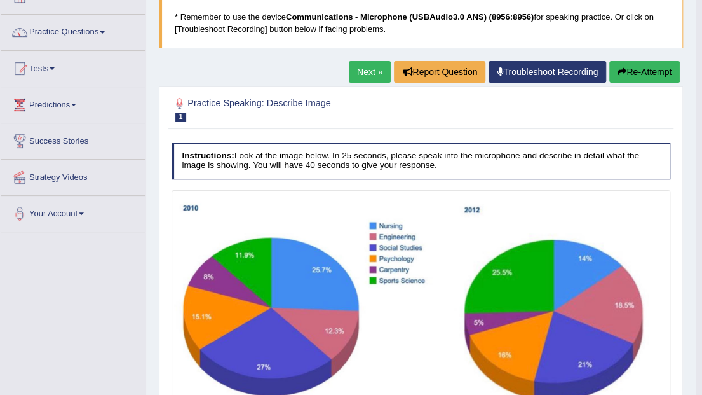
click at [636, 73] on button "Re-Attempt" at bounding box center [644, 72] width 71 height 22
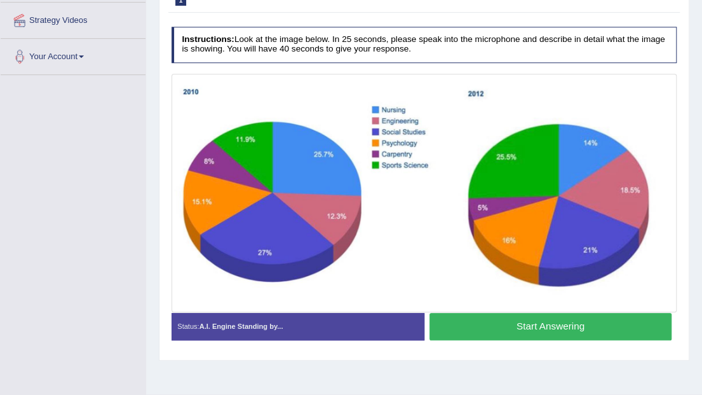
scroll to position [254, 0]
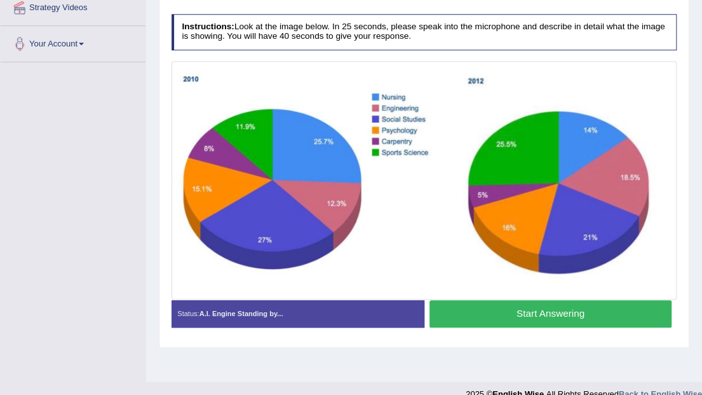
click at [539, 309] on button "Start Answering" at bounding box center [550, 313] width 242 height 27
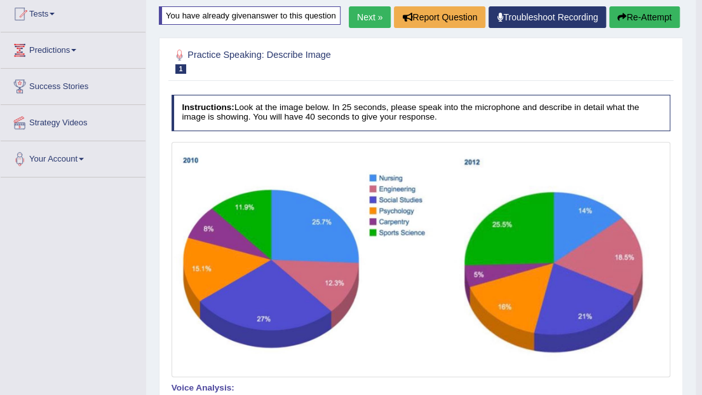
scroll to position [98, 0]
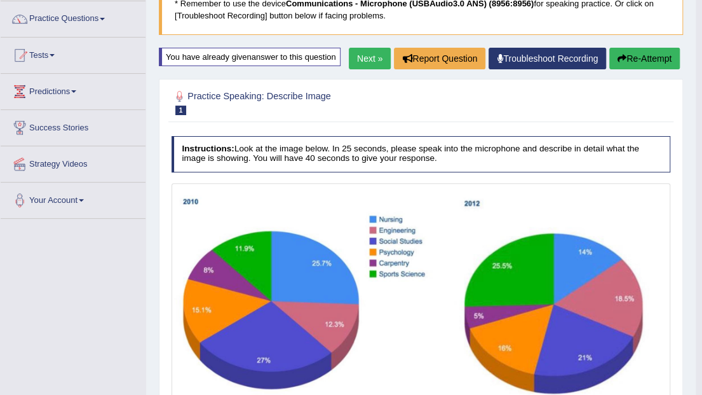
click at [361, 67] on link "Next »" at bounding box center [370, 59] width 42 height 22
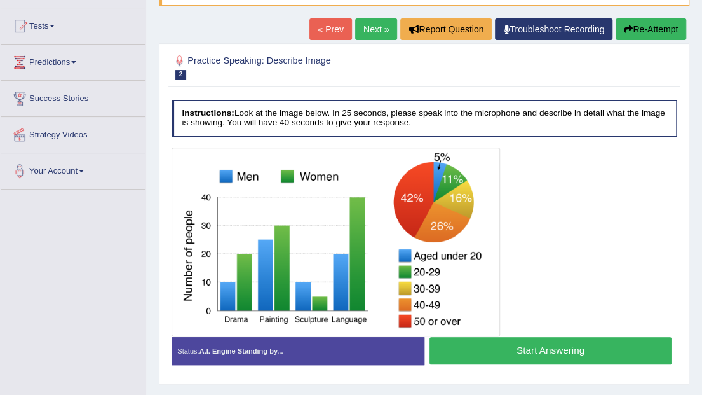
click at [337, 28] on link "« Prev" at bounding box center [330, 29] width 42 height 22
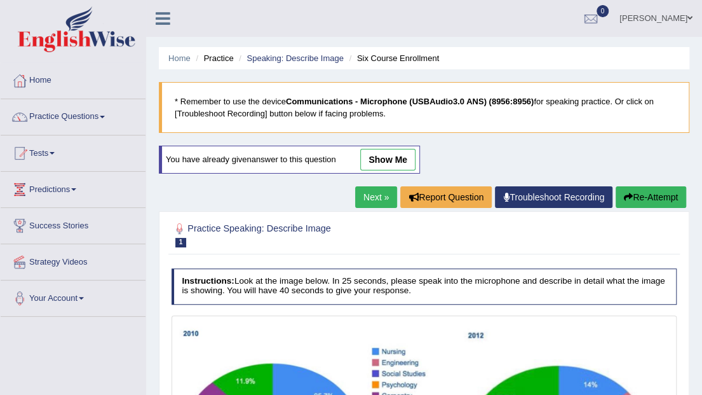
click at [638, 194] on button "Re-Attempt" at bounding box center [651, 197] width 71 height 22
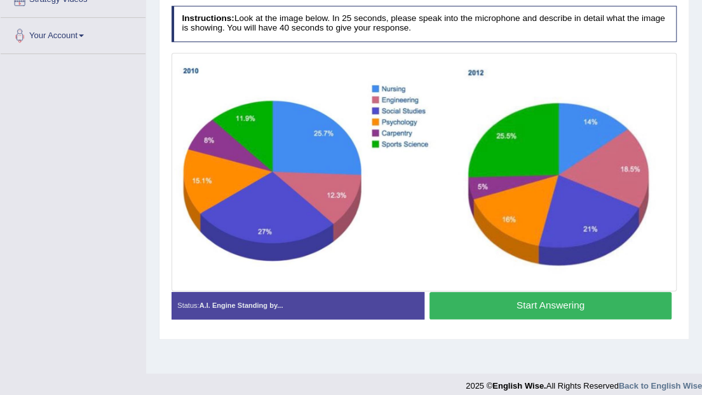
scroll to position [272, 0]
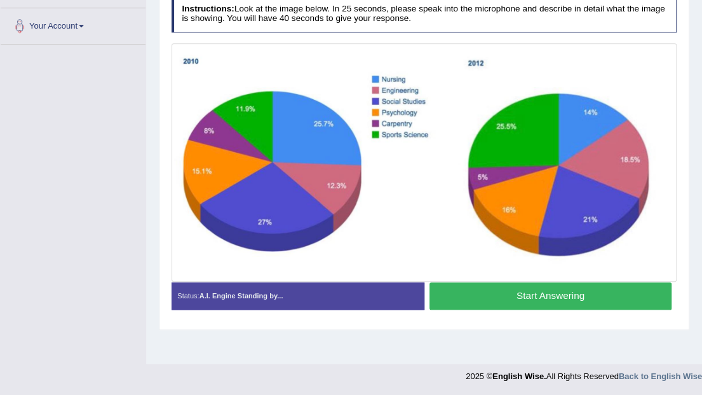
click at [539, 290] on button "Start Answering" at bounding box center [550, 295] width 242 height 27
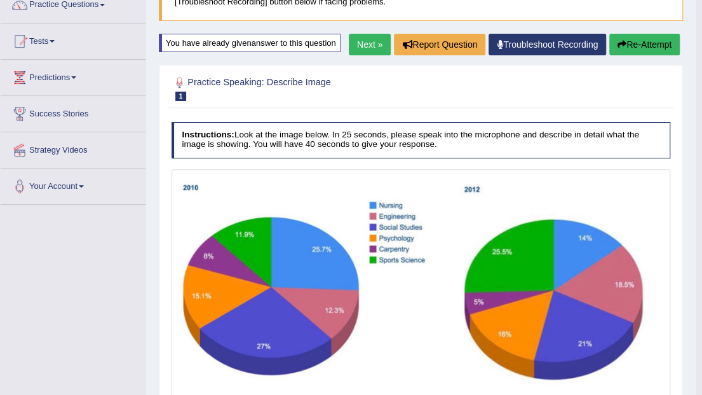
scroll to position [112, 0]
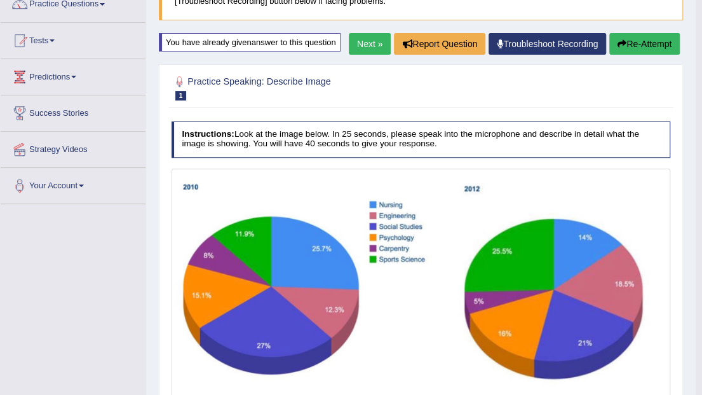
click at [648, 43] on button "Re-Attempt" at bounding box center [644, 44] width 71 height 22
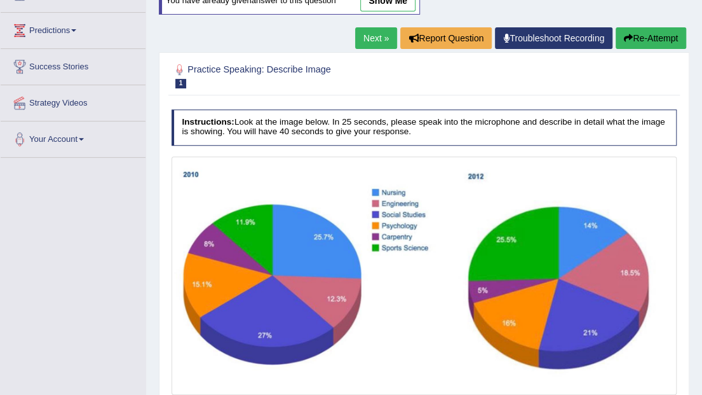
scroll to position [103, 0]
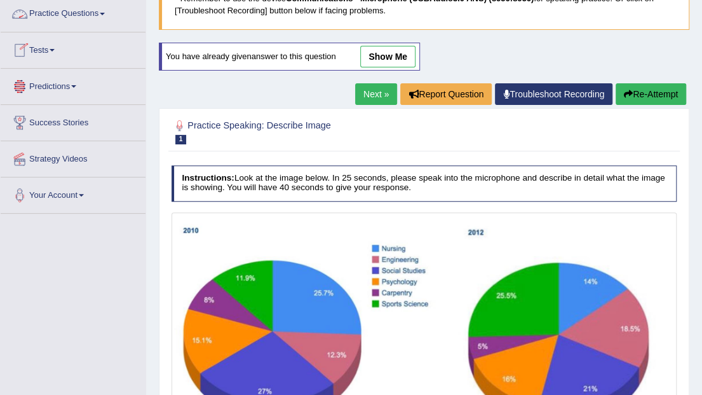
click at [105, 14] on span at bounding box center [102, 14] width 5 height 3
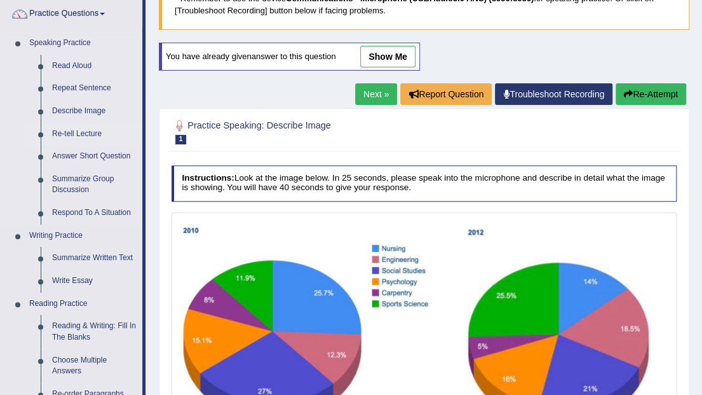
click at [83, 135] on link "Re-tell Lecture" at bounding box center [94, 134] width 96 height 23
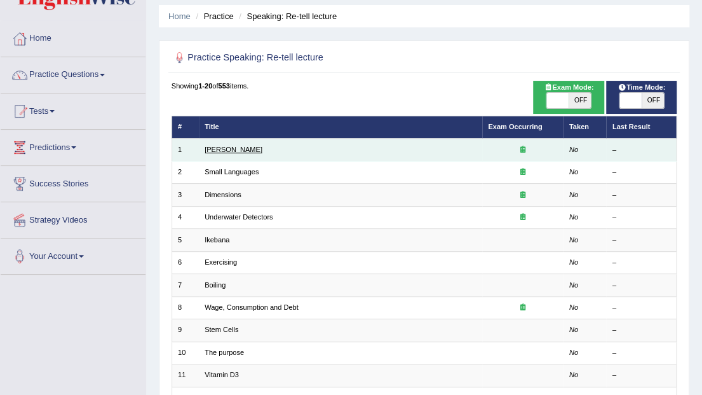
click at [223, 148] on link "[PERSON_NAME]" at bounding box center [234, 149] width 58 height 8
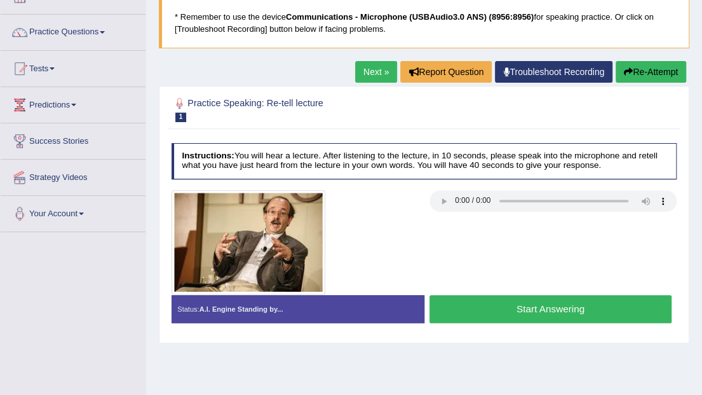
scroll to position [42, 0]
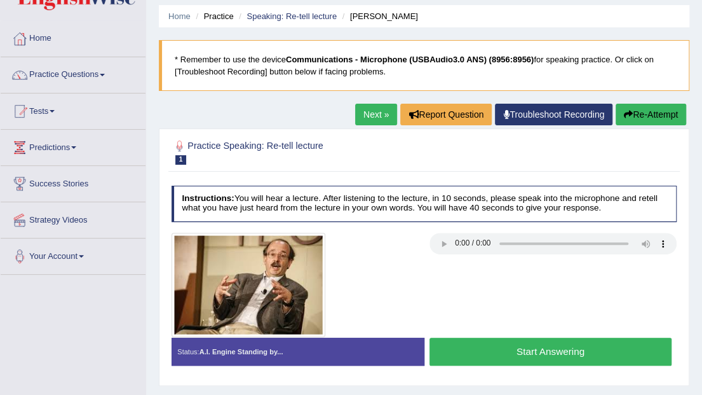
click at [370, 115] on link "Next »" at bounding box center [376, 115] width 42 height 22
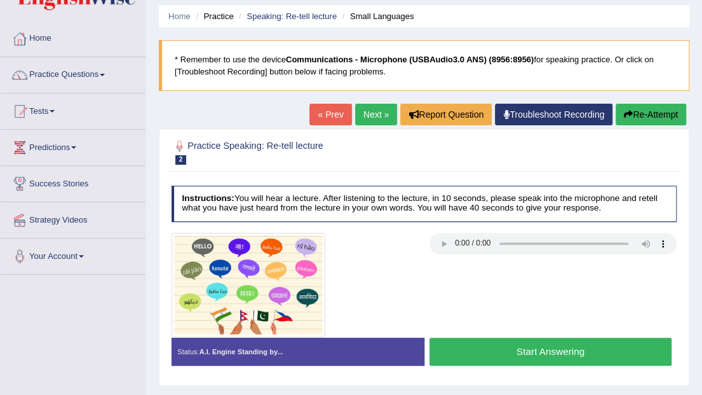
scroll to position [42, 0]
click at [379, 112] on link "Next »" at bounding box center [376, 115] width 42 height 22
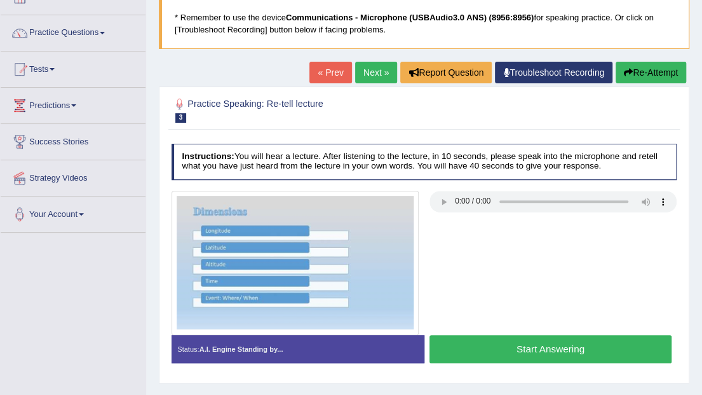
scroll to position [84, 0]
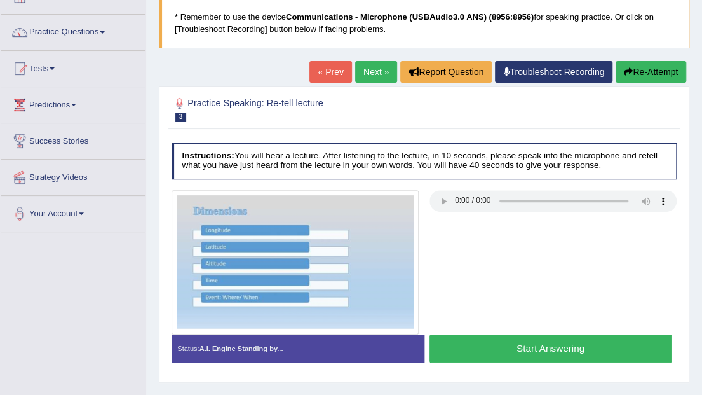
click at [372, 67] on link "Next »" at bounding box center [376, 72] width 42 height 22
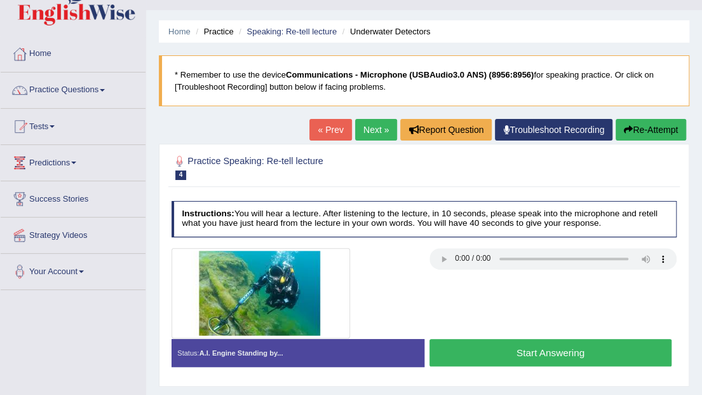
scroll to position [42, 0]
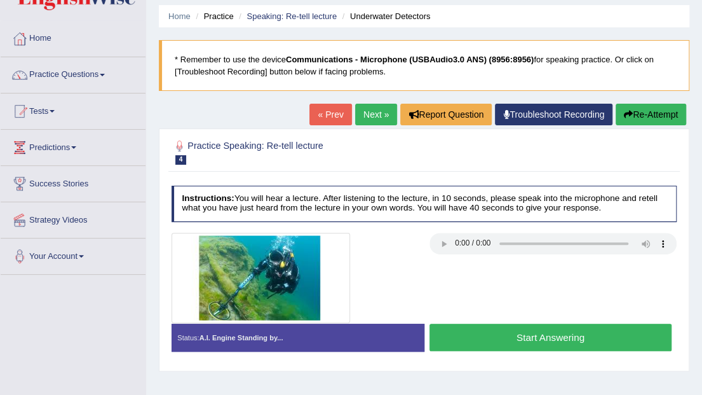
click at [373, 117] on link "Next »" at bounding box center [376, 115] width 42 height 22
